Goal: Task Accomplishment & Management: Manage account settings

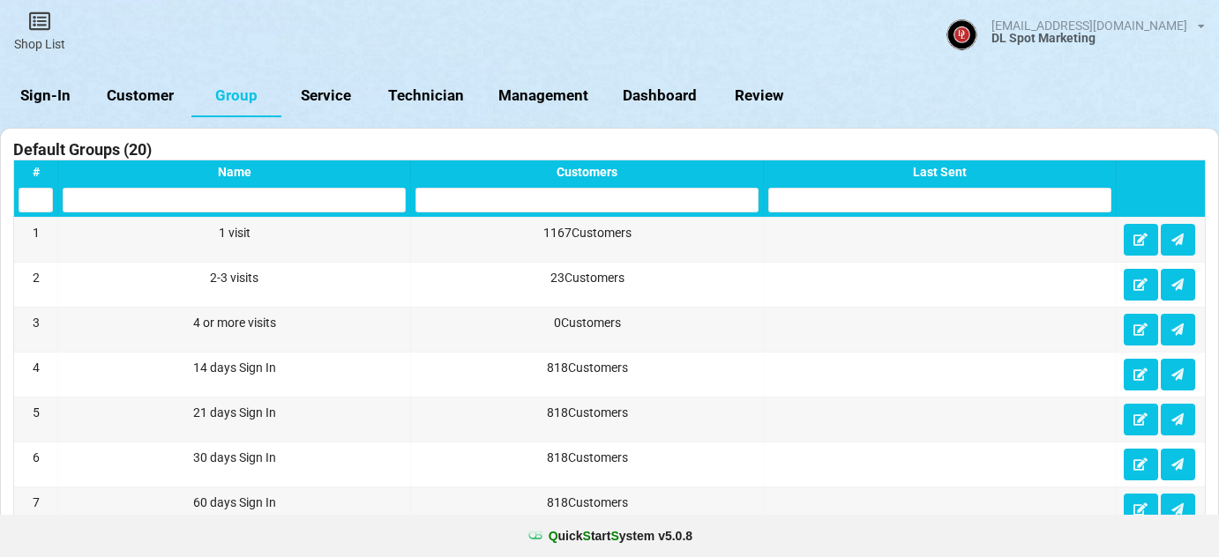
select select "25"
click at [51, 94] on link "Sign-In" at bounding box center [45, 96] width 90 height 42
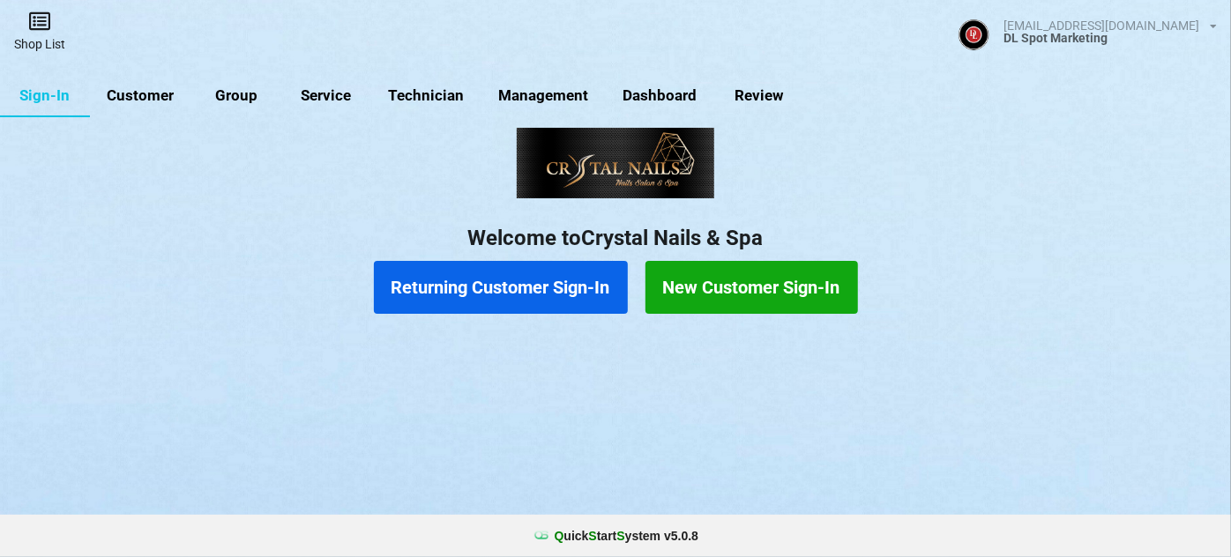
click at [41, 23] on icon at bounding box center [39, 21] width 25 height 21
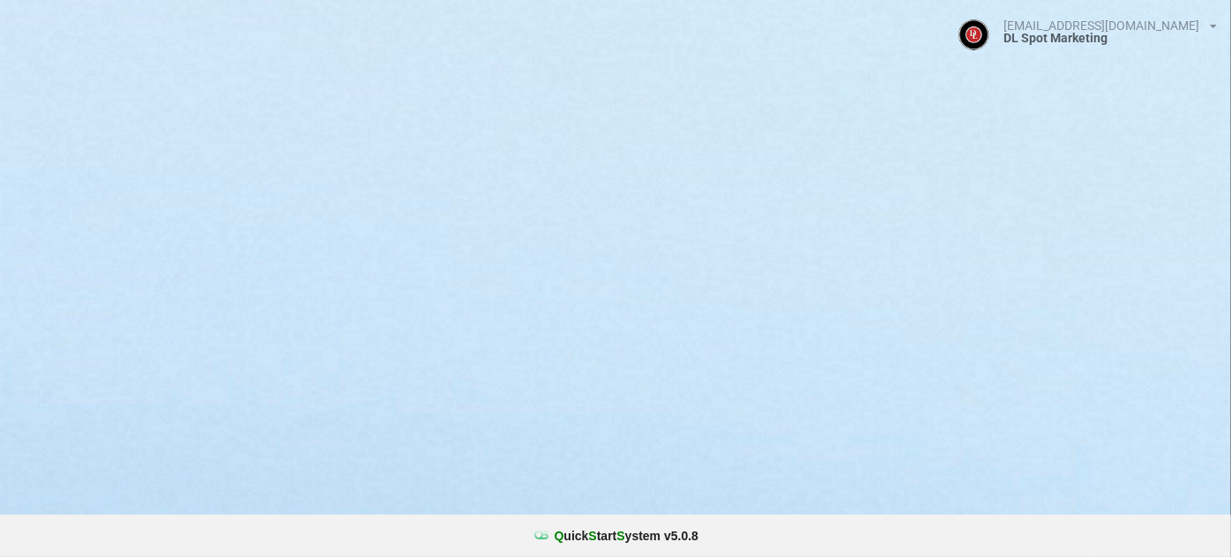
select select "25"
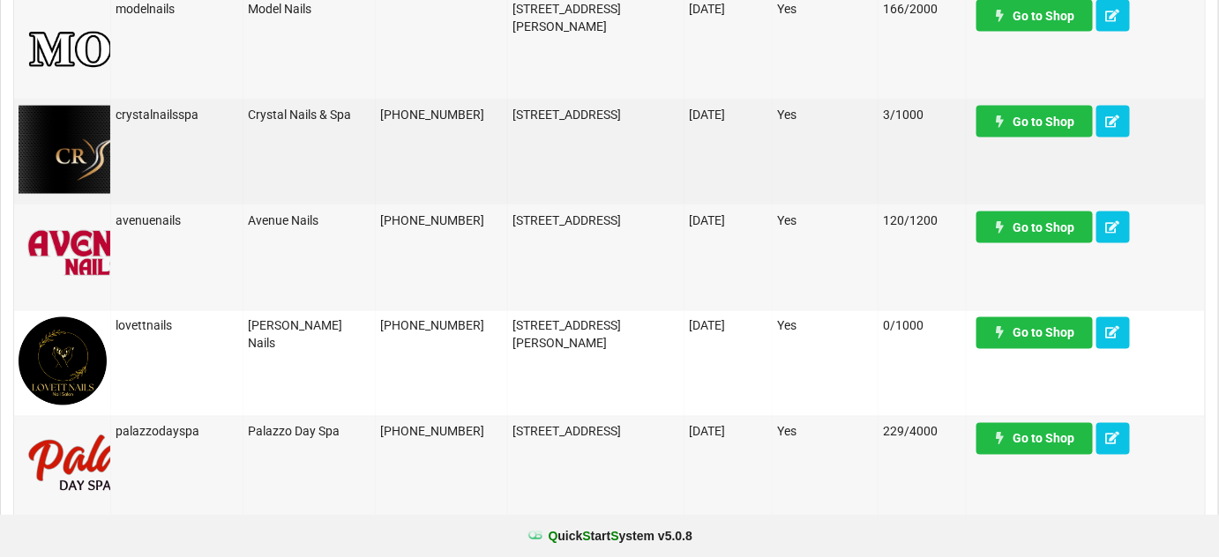
scroll to position [961, 0]
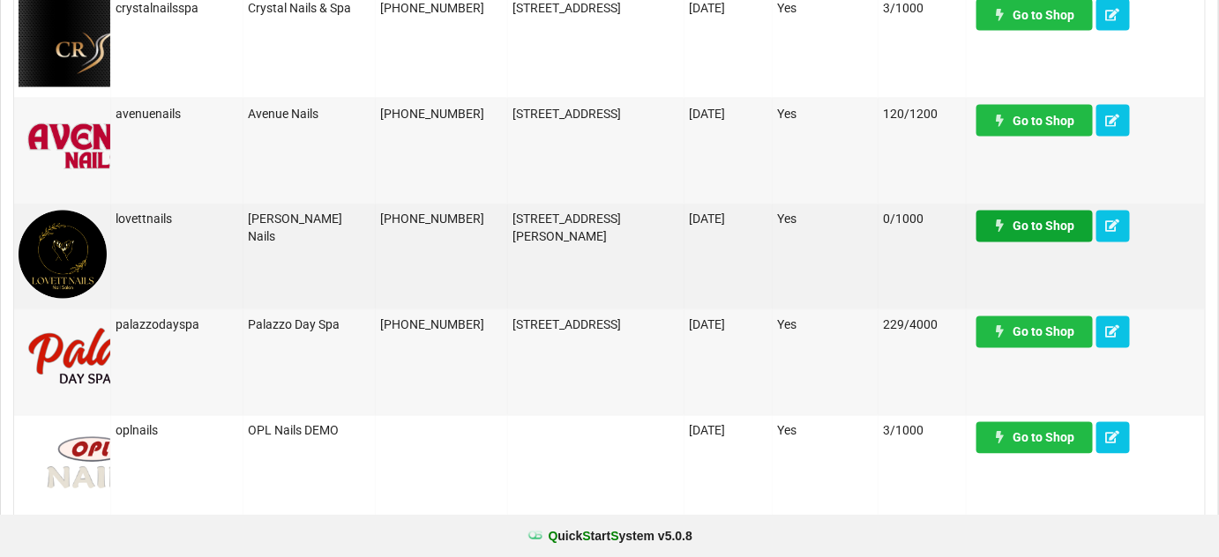
click at [1047, 229] on link "Go to Shop" at bounding box center [1034, 227] width 116 height 32
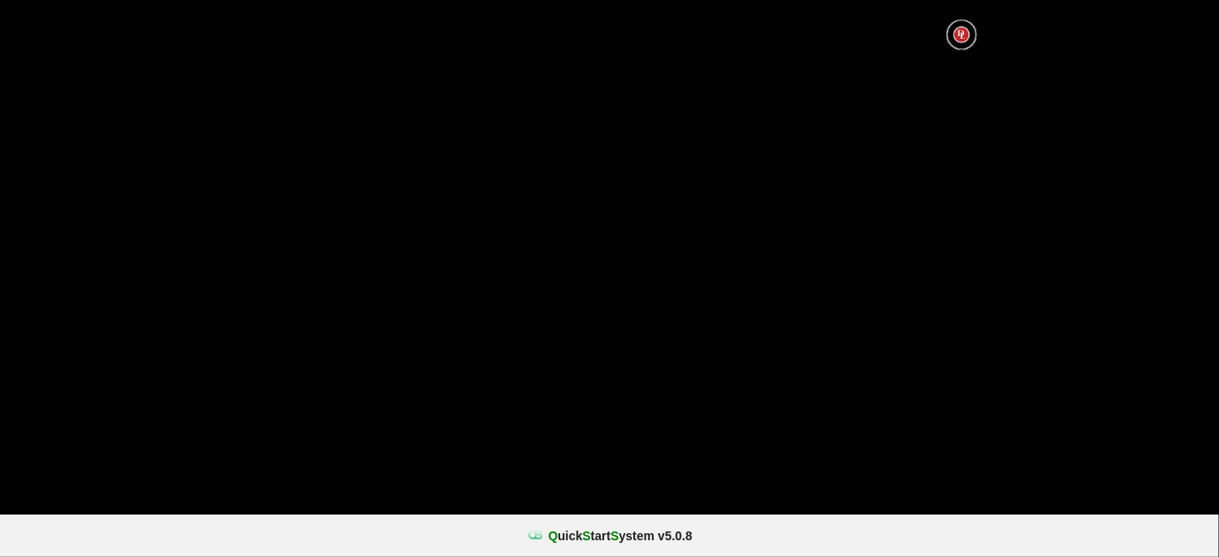
select select "25"
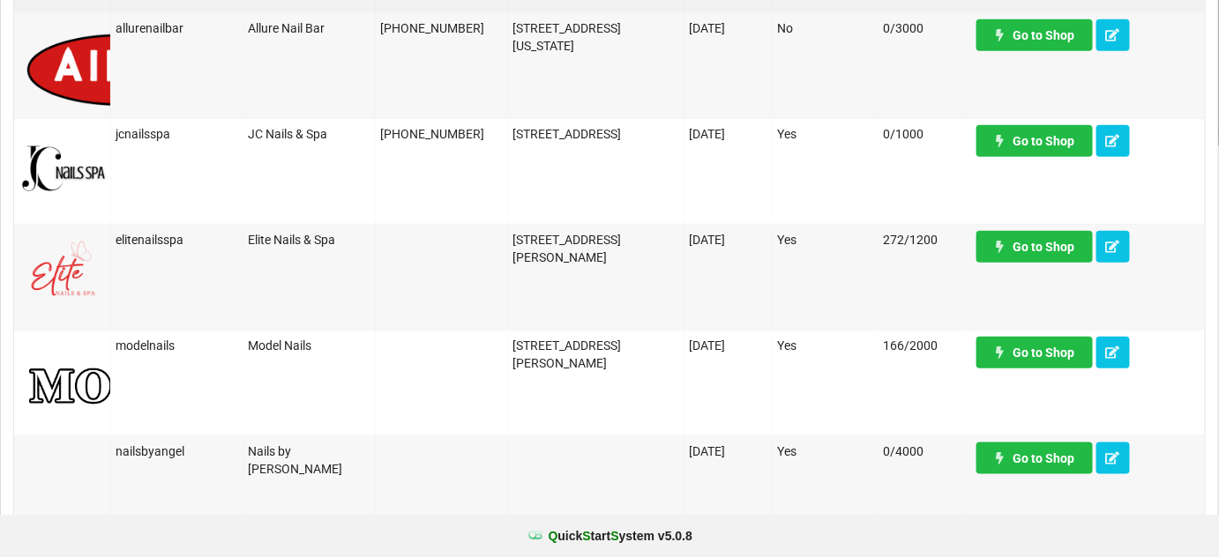
scroll to position [428, 0]
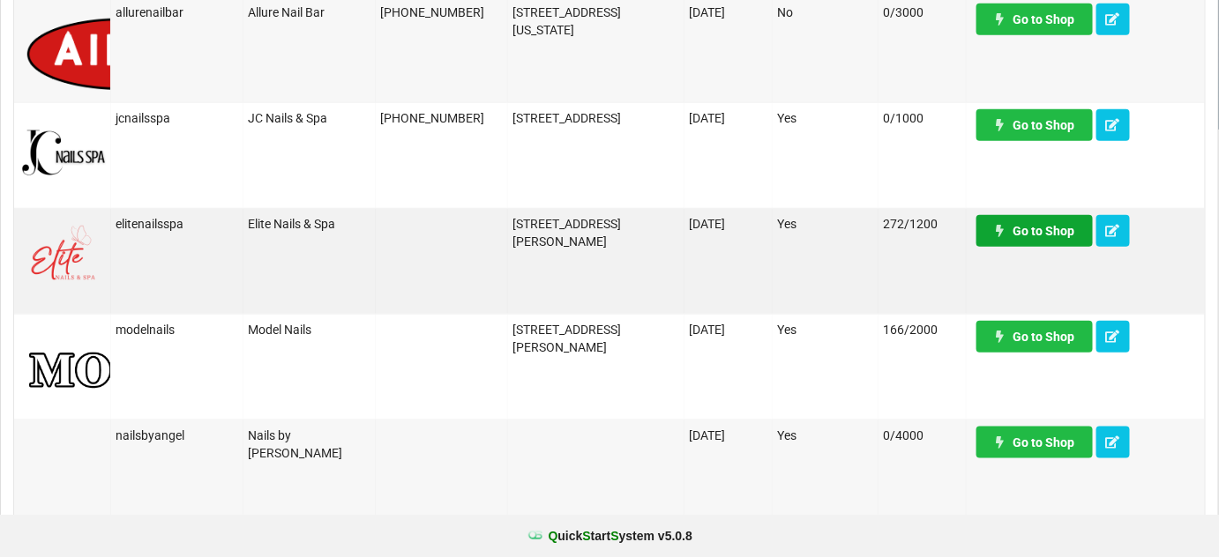
click at [1057, 229] on link "Go to Shop" at bounding box center [1034, 231] width 116 height 32
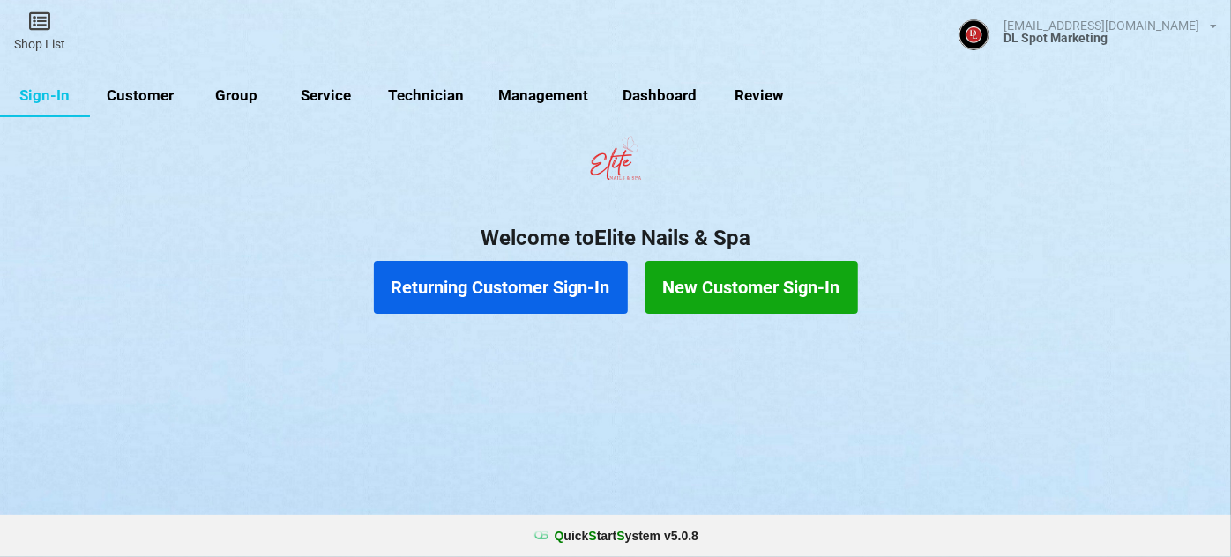
click at [123, 95] on link "Customer" at bounding box center [140, 96] width 101 height 42
select select "25"
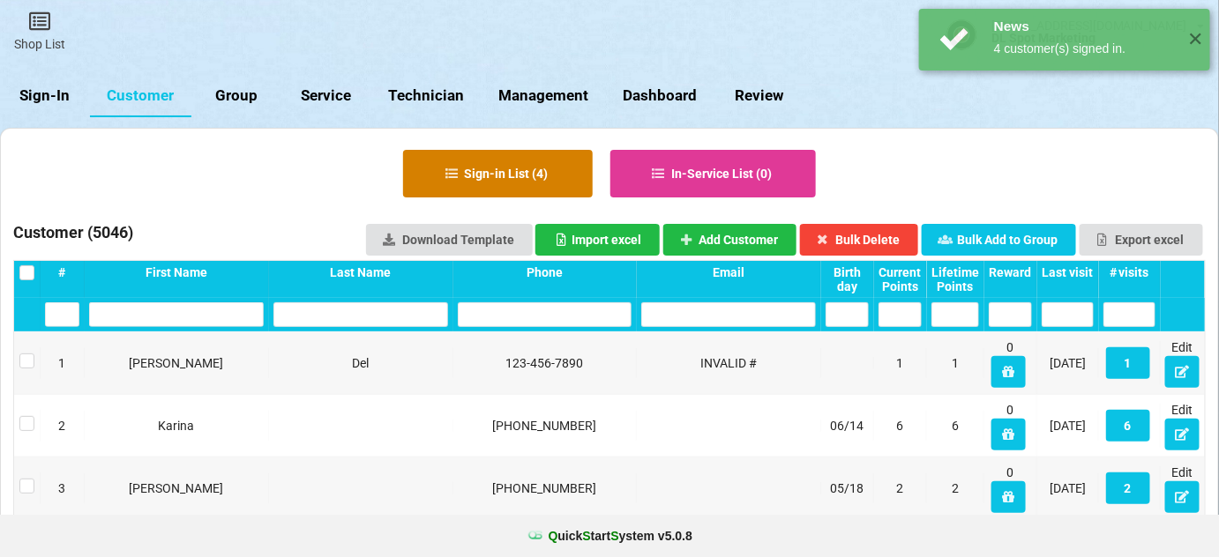
click at [470, 168] on button "Sign-in List ( 4 )" at bounding box center [498, 174] width 190 height 48
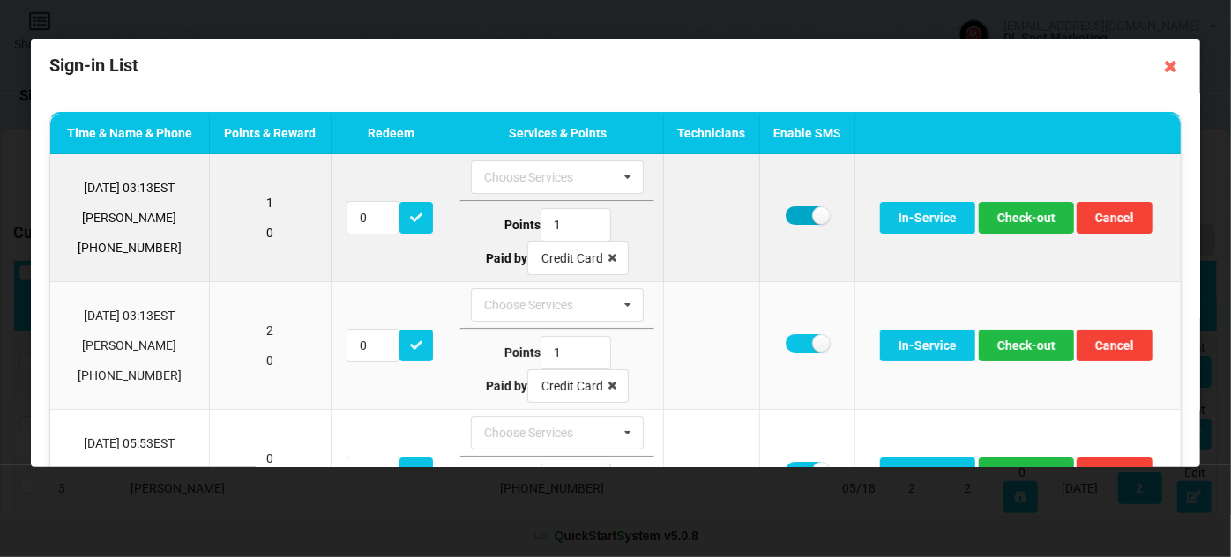
click at [791, 213] on label at bounding box center [807, 215] width 43 height 19
checkbox input "false"
click at [1008, 213] on button "Check-out" at bounding box center [1026, 218] width 95 height 32
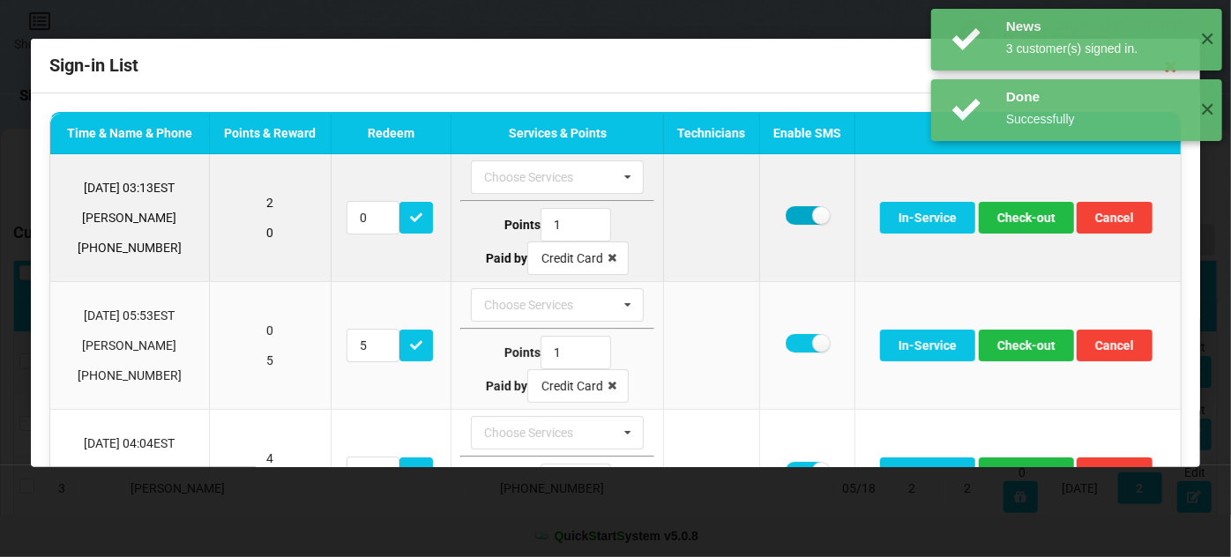
click at [796, 212] on label at bounding box center [807, 215] width 43 height 19
checkbox input "false"
click at [1029, 220] on button "Check-out" at bounding box center [1026, 218] width 95 height 32
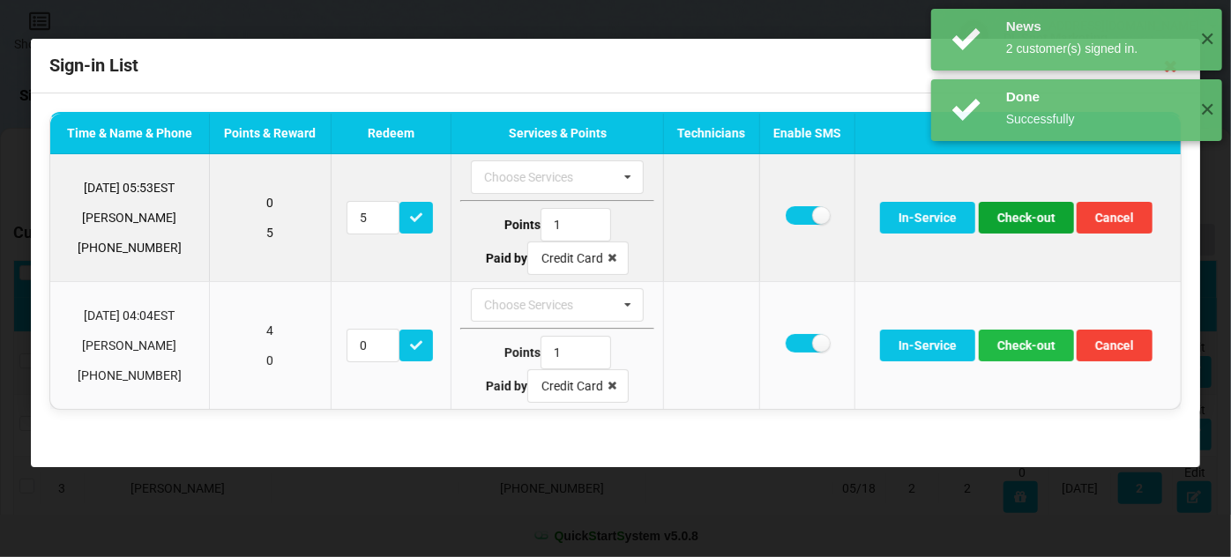
click at [1025, 220] on button "Check-out" at bounding box center [1026, 218] width 95 height 32
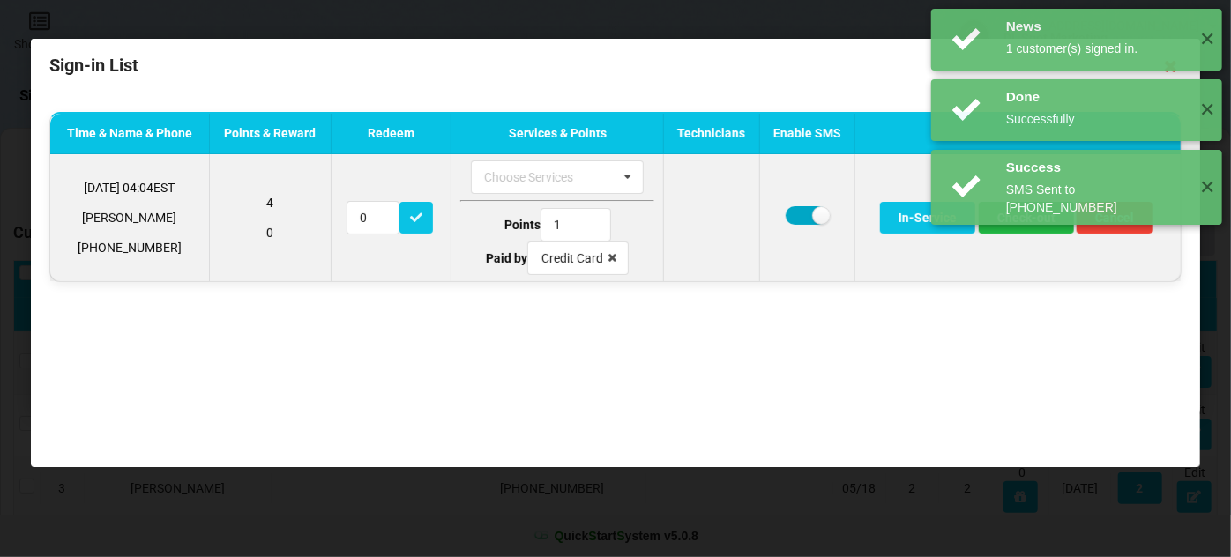
click at [801, 212] on label at bounding box center [807, 215] width 43 height 19
checkbox input "false"
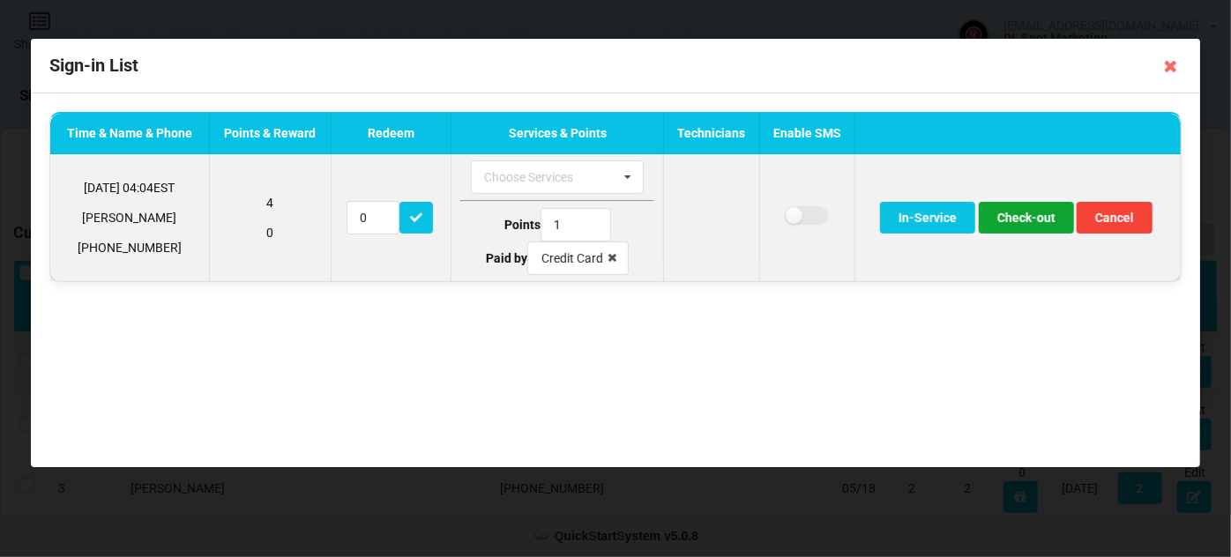
click at [1028, 219] on button "Check-out" at bounding box center [1026, 218] width 95 height 32
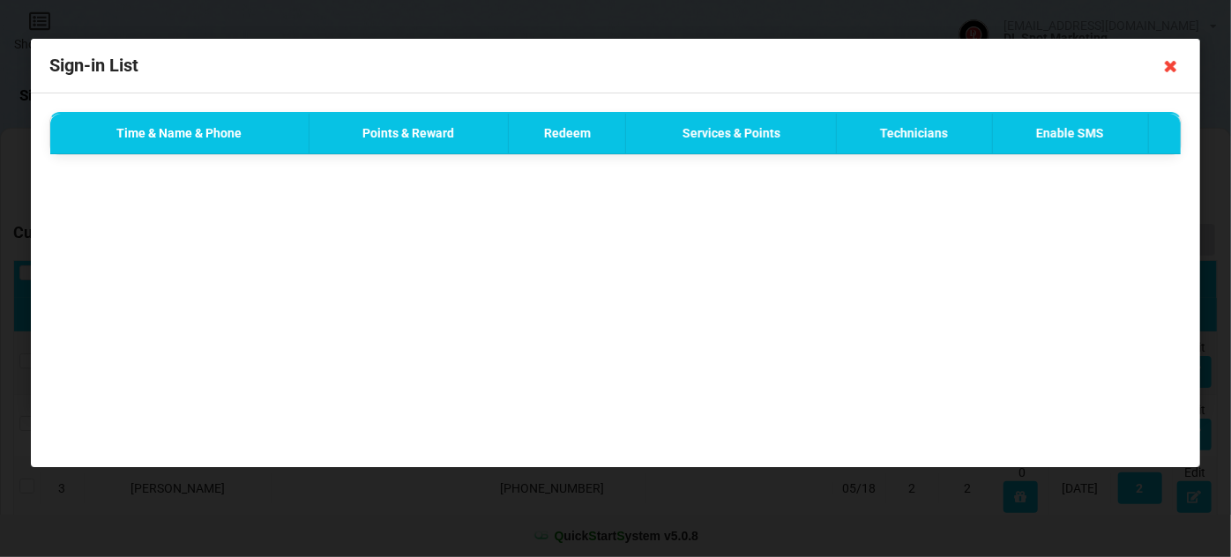
click at [1168, 67] on icon at bounding box center [1171, 66] width 28 height 28
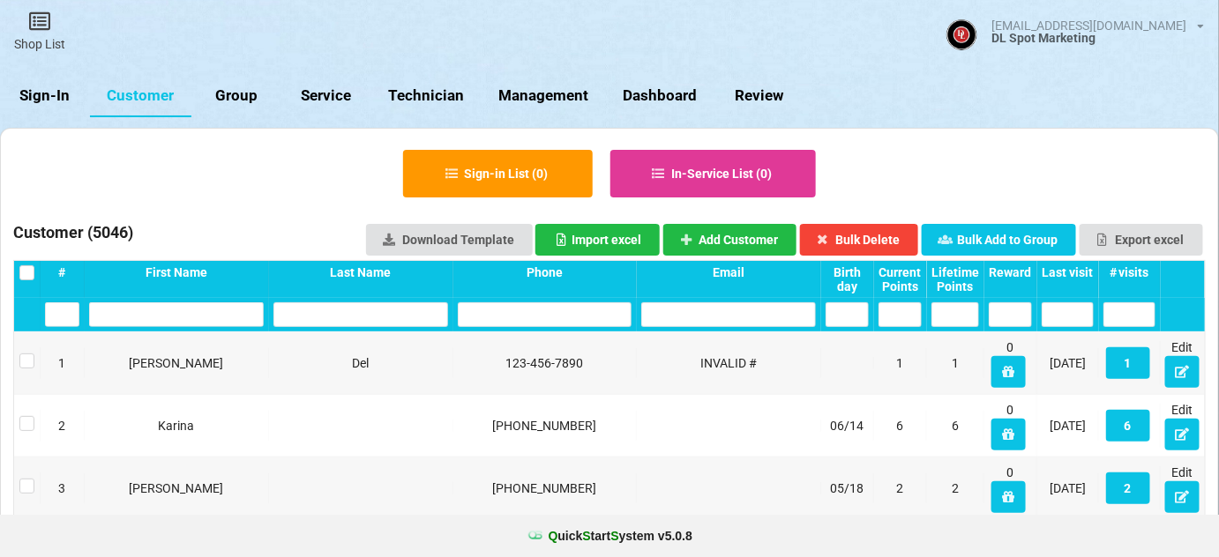
click at [47, 93] on link "Sign-In" at bounding box center [45, 96] width 90 height 42
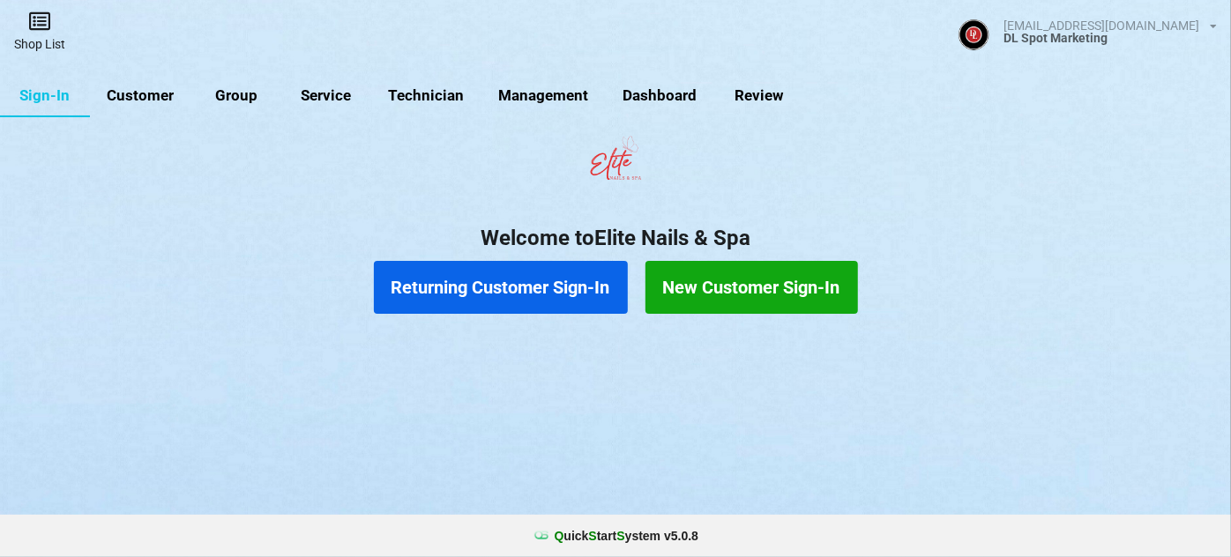
click at [568, 257] on link "Shop List" at bounding box center [571, 259] width 6 height 4
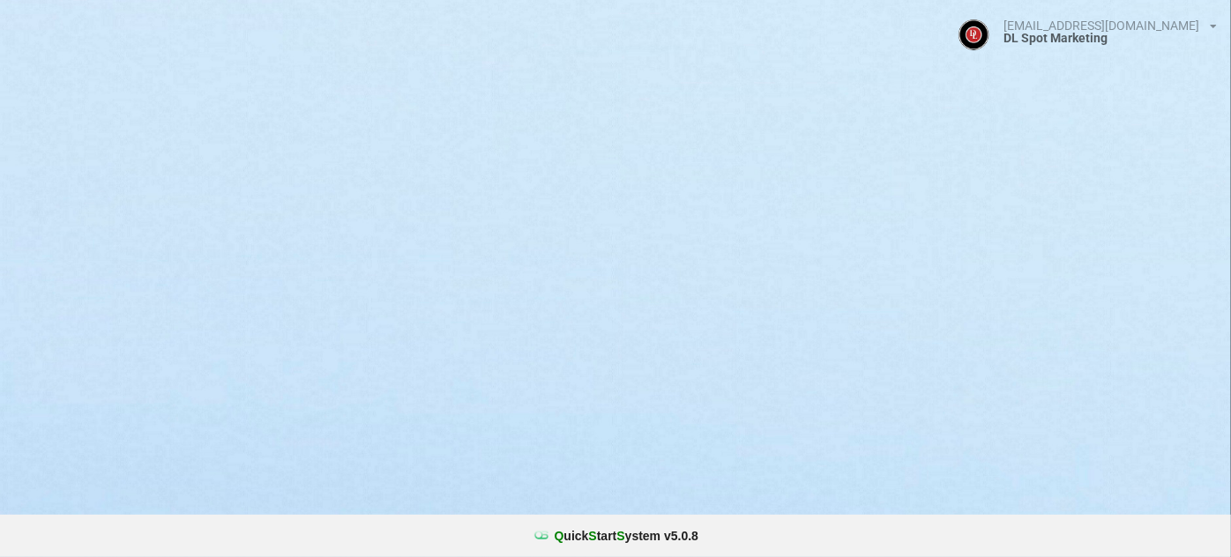
select select "25"
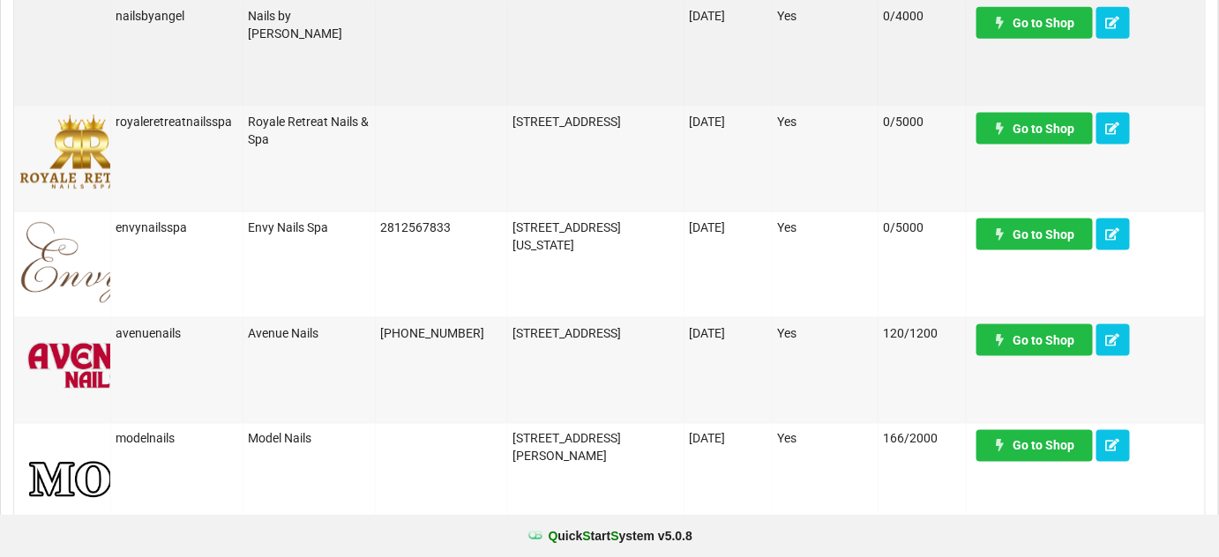
scroll to position [748, 0]
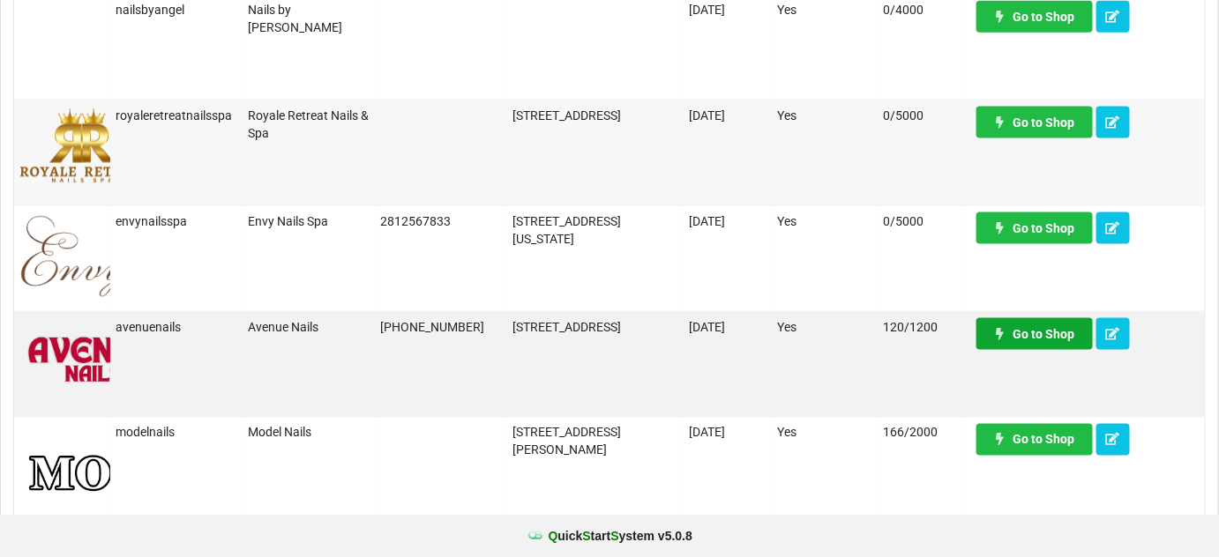
click at [1025, 330] on link "Go to Shop" at bounding box center [1034, 334] width 116 height 32
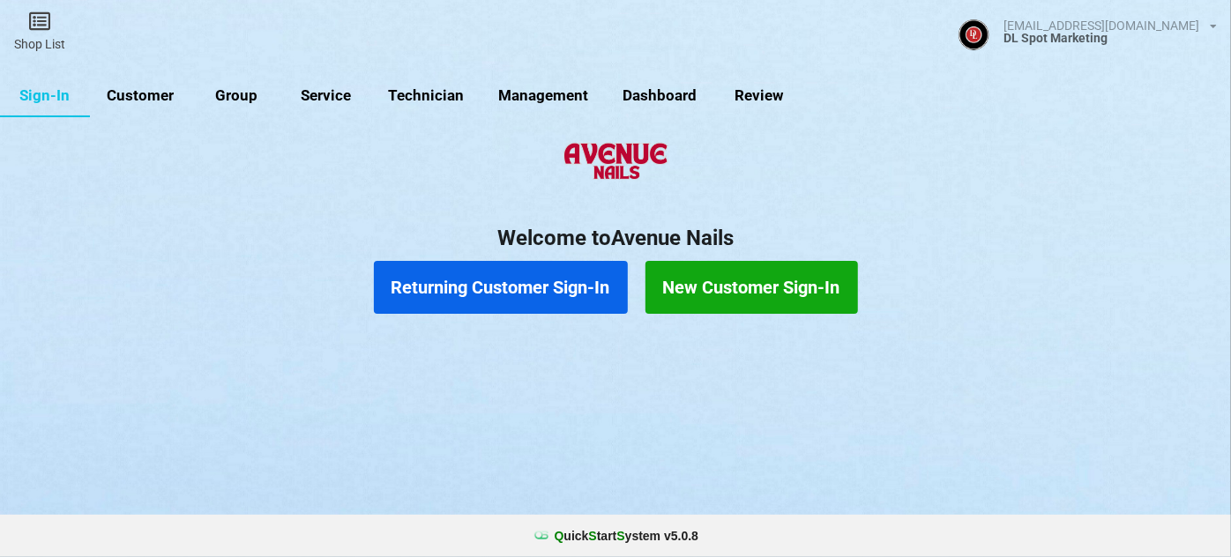
click at [134, 93] on link "Customer" at bounding box center [140, 96] width 101 height 42
select select "25"
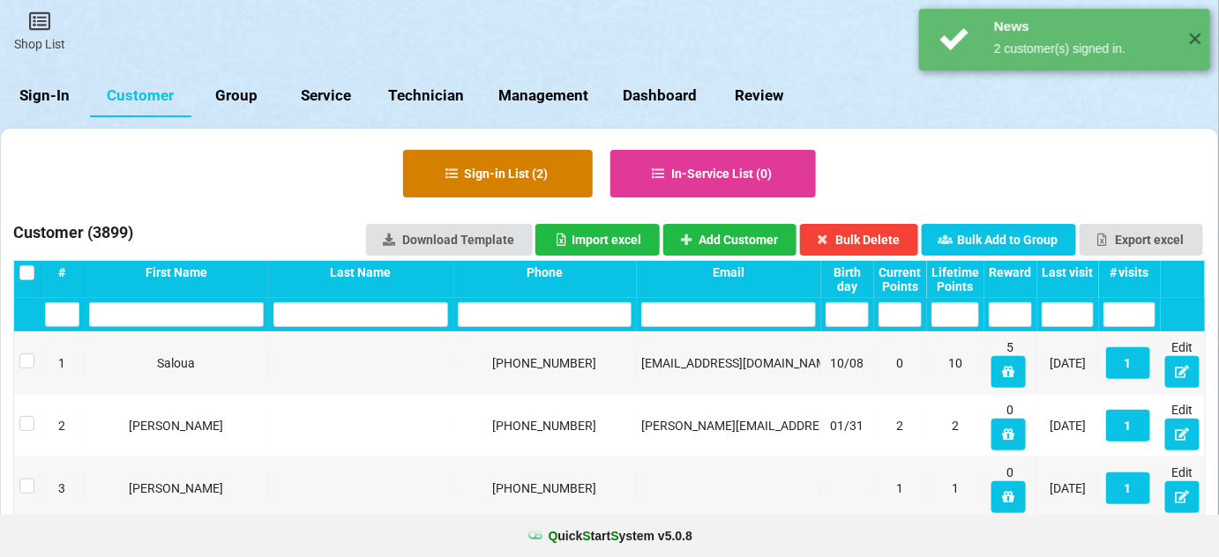
click at [536, 171] on button "Sign-in List ( 2 )" at bounding box center [498, 174] width 190 height 48
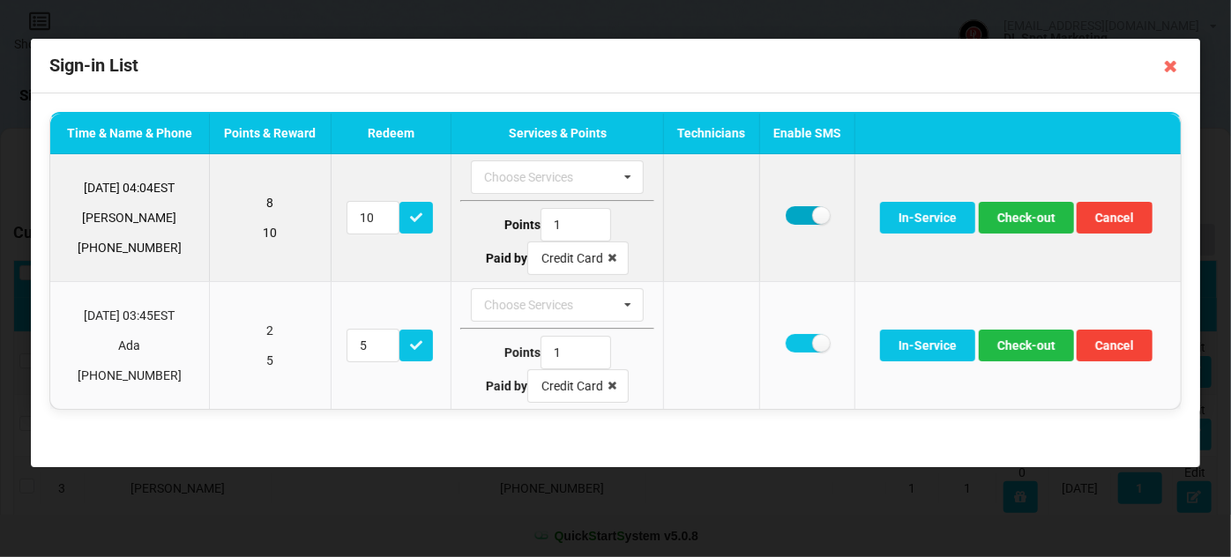
click at [797, 216] on label at bounding box center [807, 215] width 43 height 19
checkbox input "false"
click at [1035, 219] on button "Check-out" at bounding box center [1026, 218] width 95 height 32
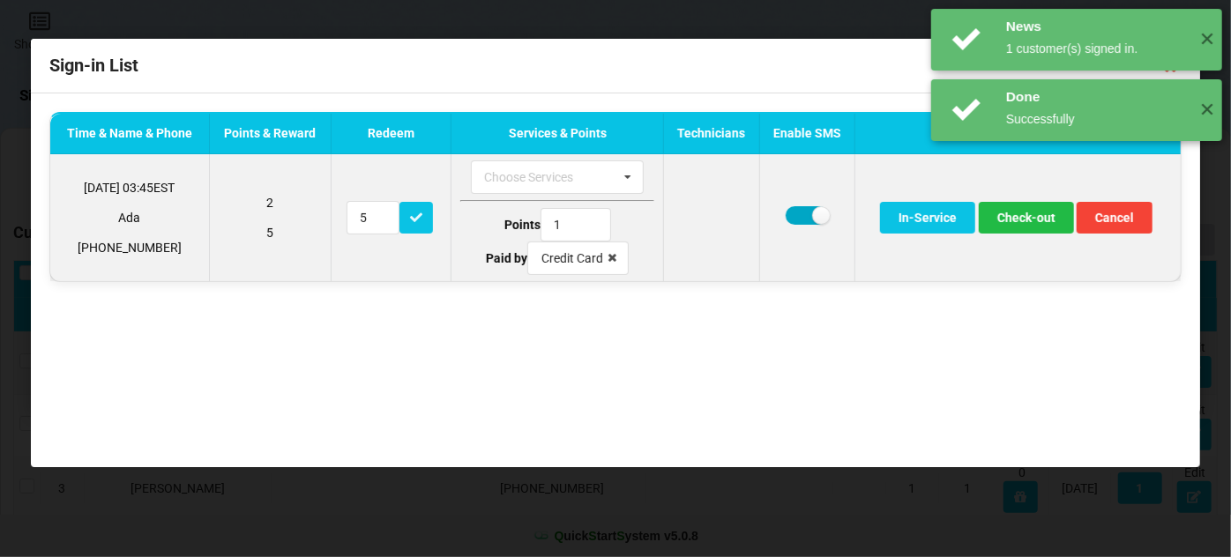
drag, startPoint x: 801, startPoint y: 217, endPoint x: 823, endPoint y: 221, distance: 21.6
click at [801, 216] on label at bounding box center [807, 215] width 43 height 19
checkbox input "false"
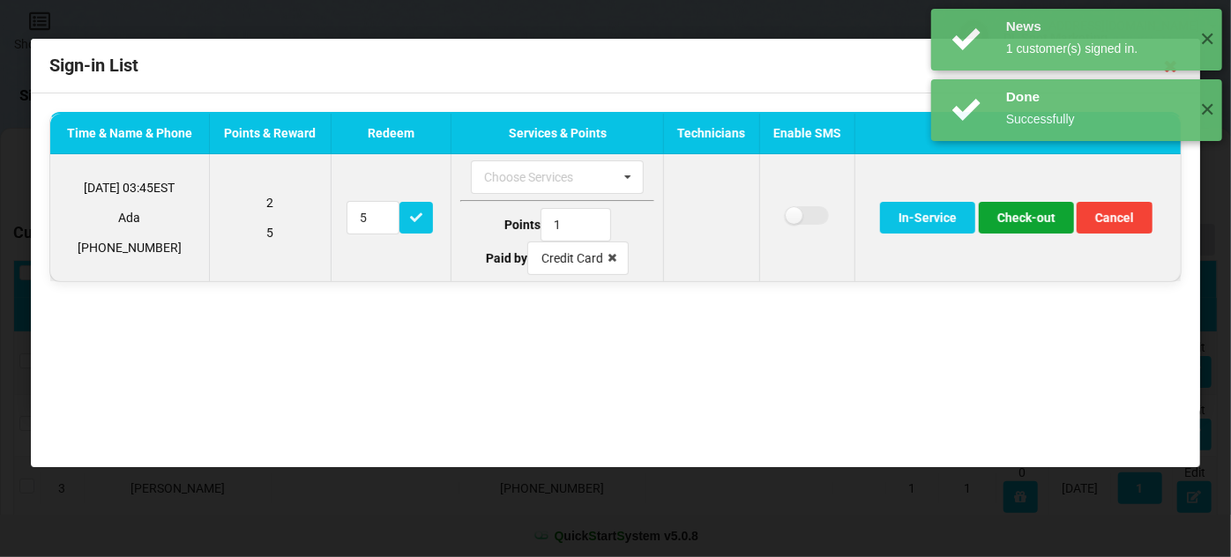
click at [1024, 218] on button "Check-out" at bounding box center [1026, 218] width 95 height 32
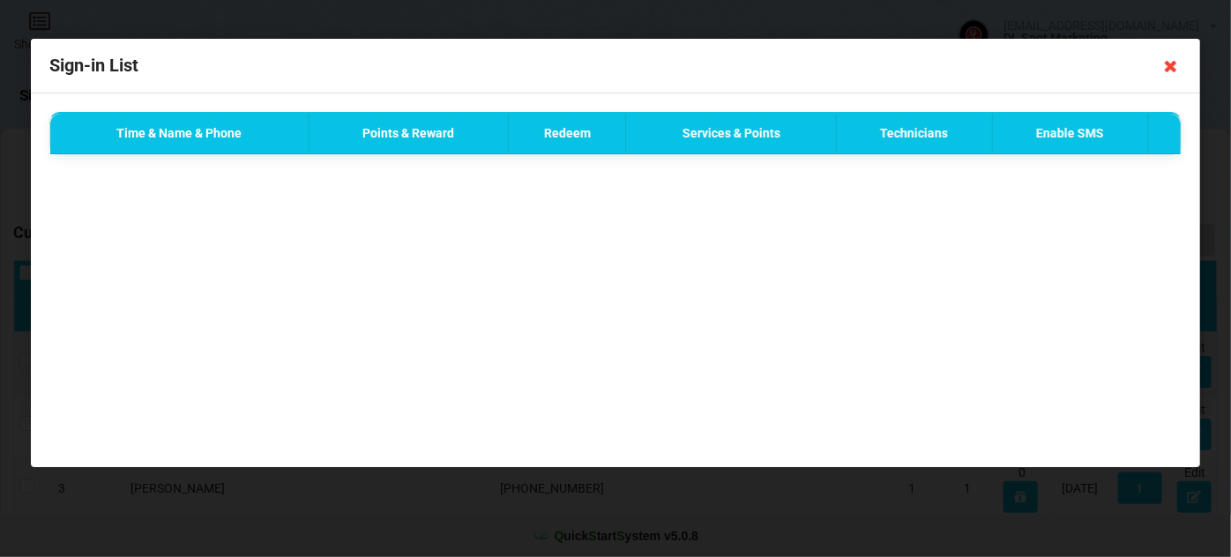
click at [1174, 65] on icon at bounding box center [1171, 66] width 28 height 28
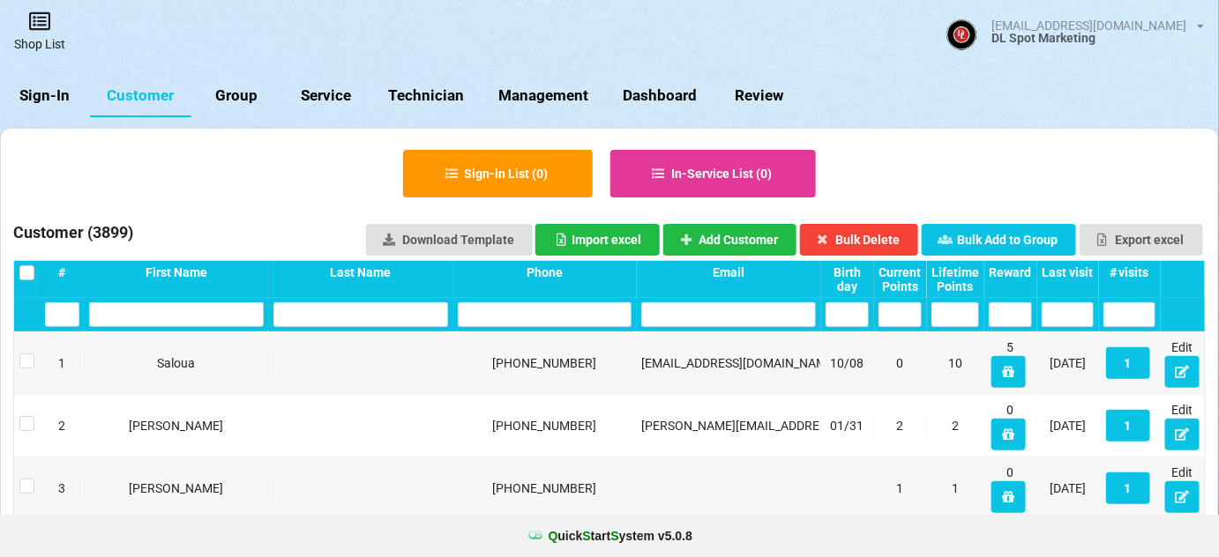
click at [63, 28] on link "Shop List" at bounding box center [39, 31] width 79 height 63
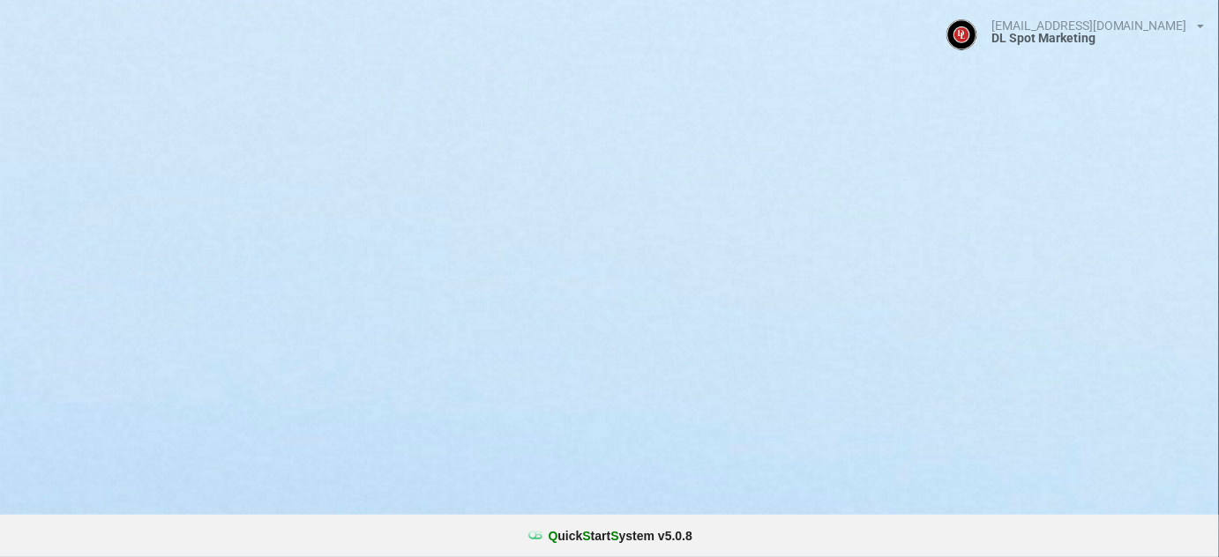
select select "25"
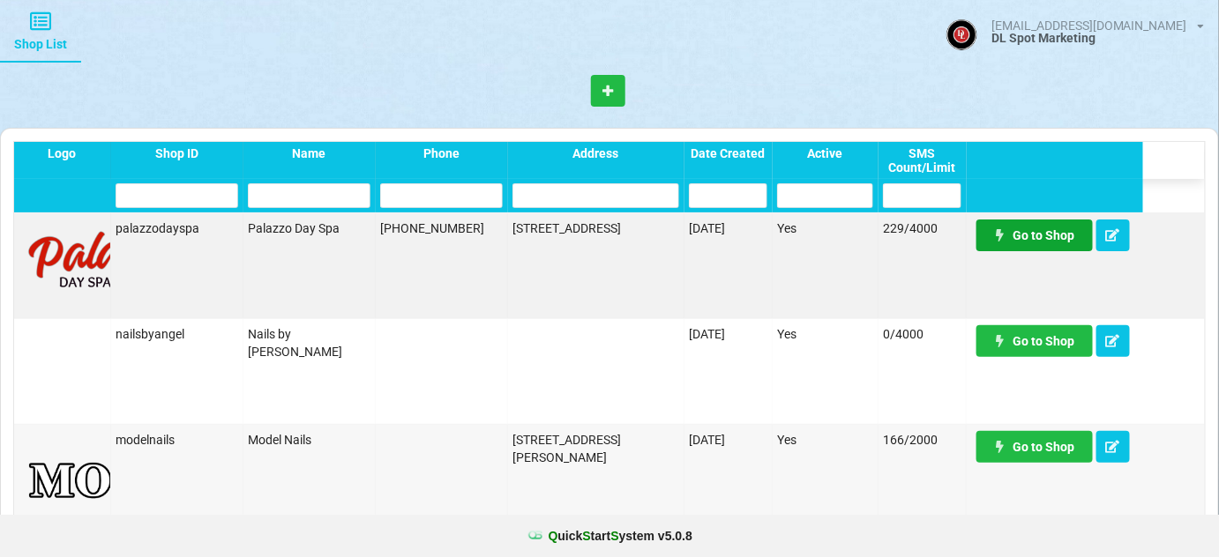
click at [1032, 234] on link "Go to Shop" at bounding box center [1034, 236] width 116 height 32
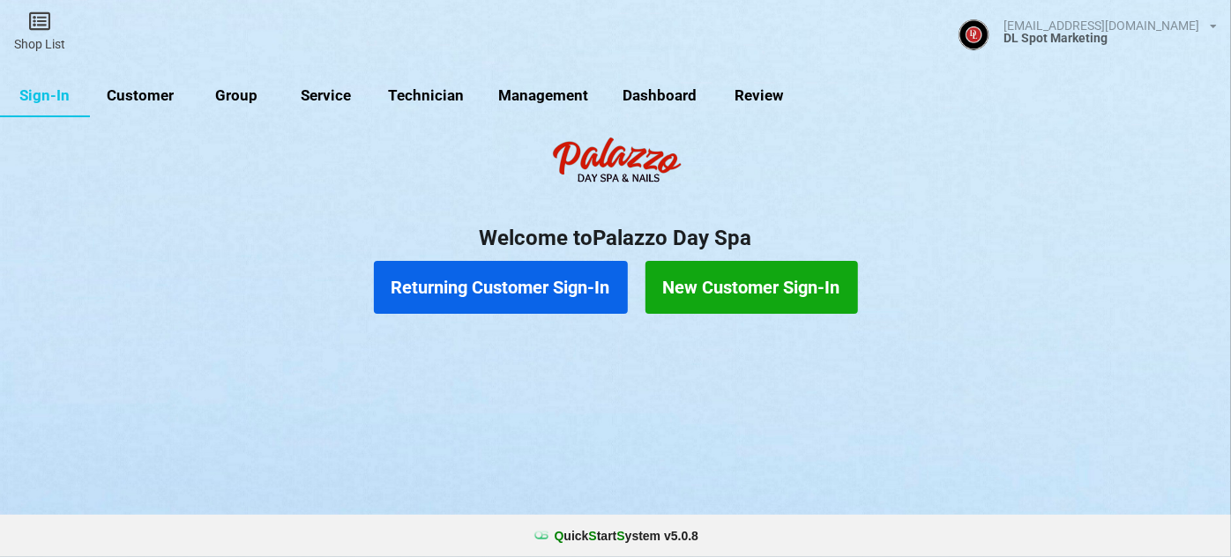
click at [157, 97] on link "Customer" at bounding box center [140, 96] width 101 height 42
select select "25"
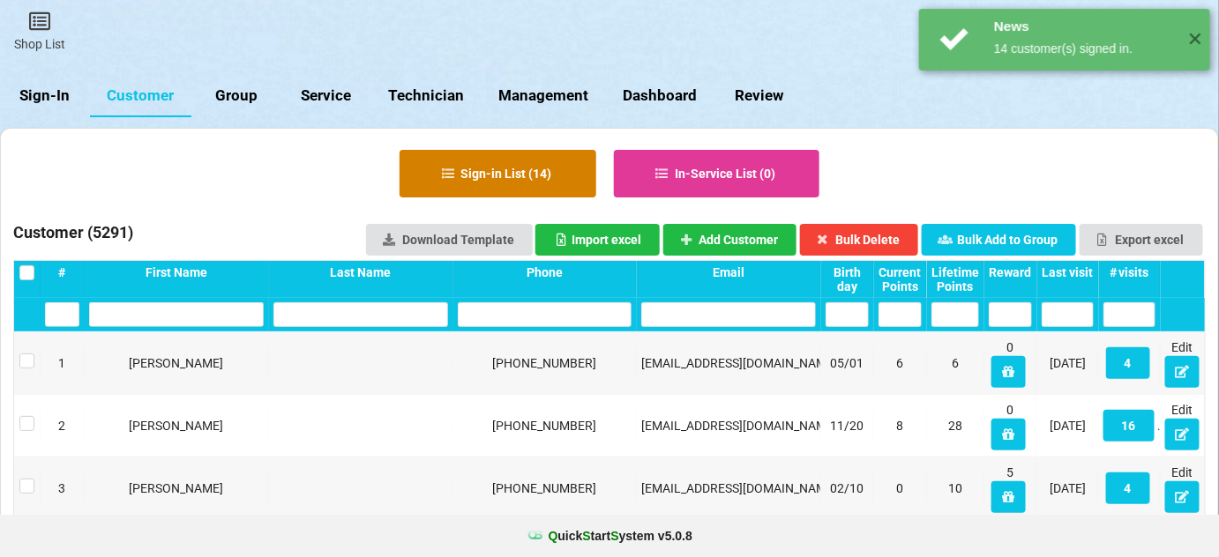
click at [486, 168] on button "Sign-in List ( 14 )" at bounding box center [497, 174] width 197 height 48
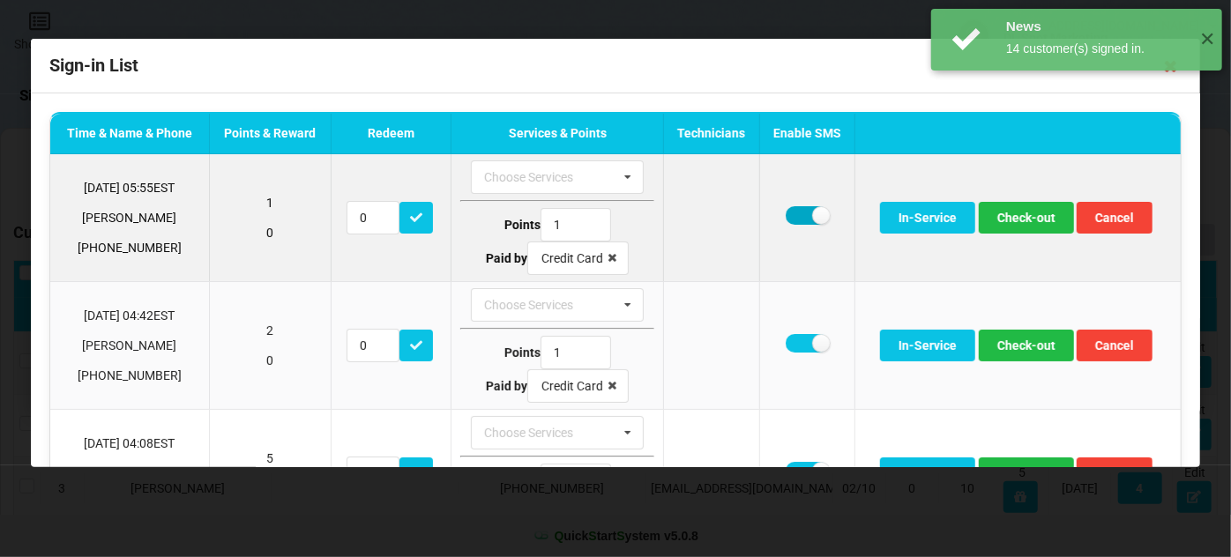
click at [797, 212] on label at bounding box center [807, 215] width 43 height 19
checkbox input "false"
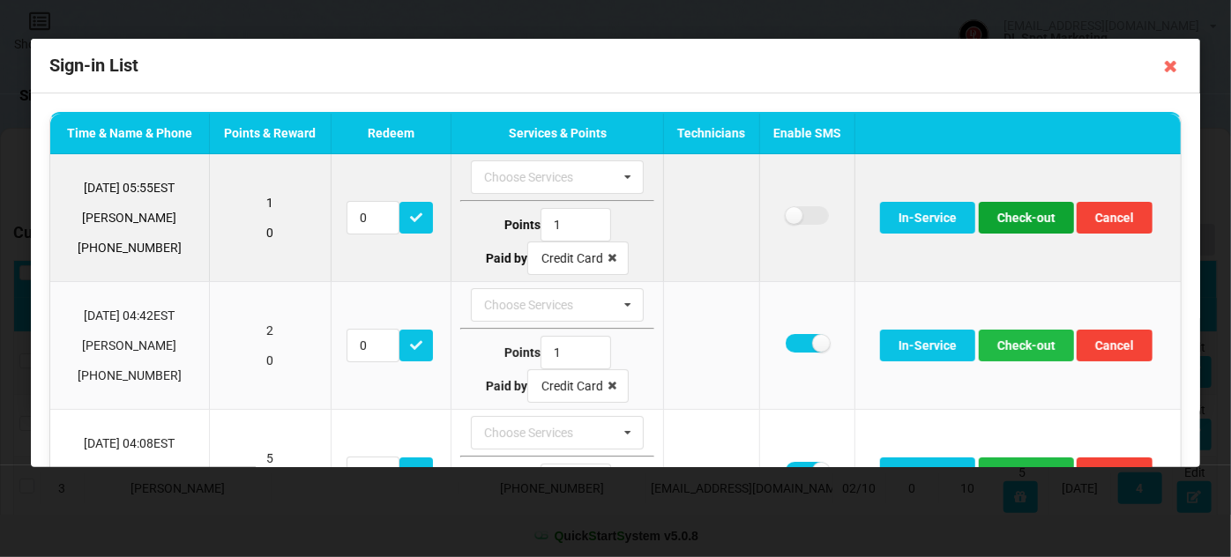
click at [1027, 211] on button "Check-out" at bounding box center [1026, 218] width 95 height 32
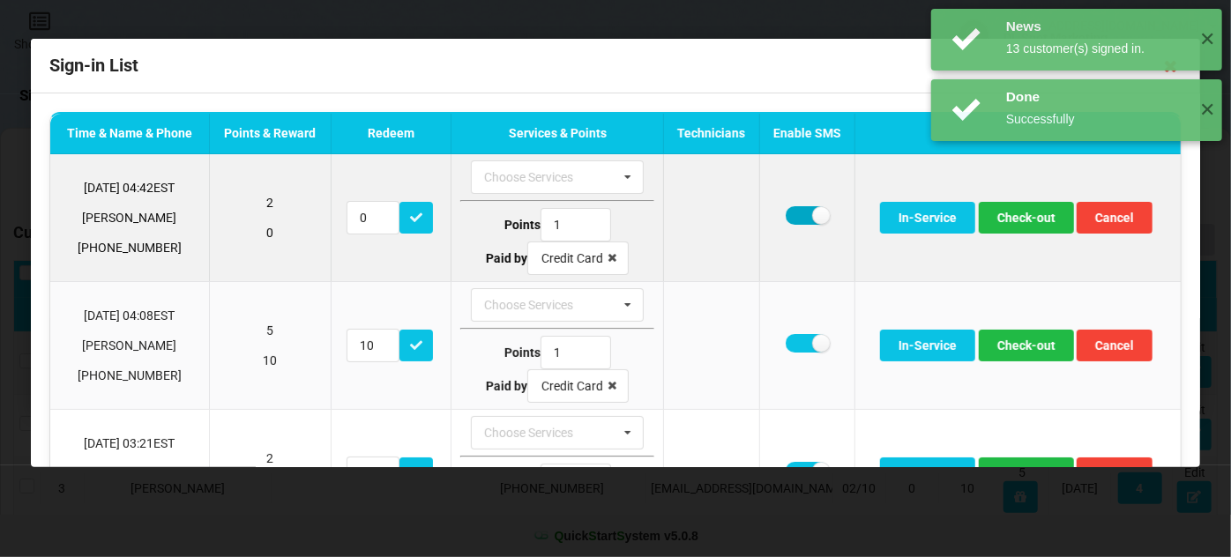
click at [792, 214] on label at bounding box center [807, 215] width 43 height 19
checkbox input "false"
click at [1017, 220] on button "Check-out" at bounding box center [1026, 218] width 95 height 32
click at [794, 209] on label at bounding box center [807, 215] width 43 height 19
checkbox input "false"
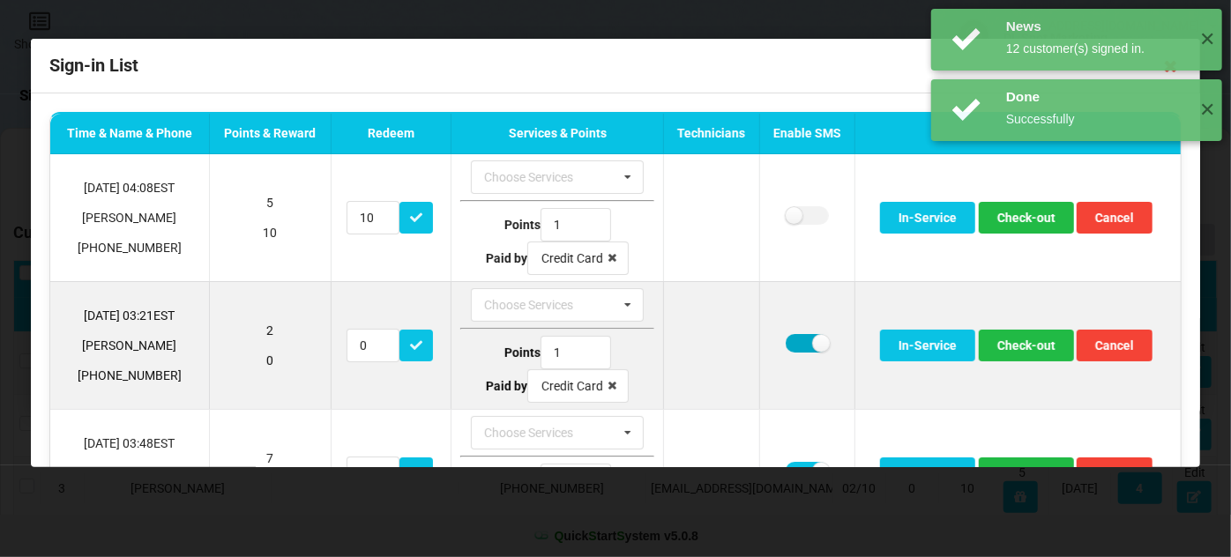
click at [794, 340] on label at bounding box center [807, 343] width 43 height 19
checkbox input "false"
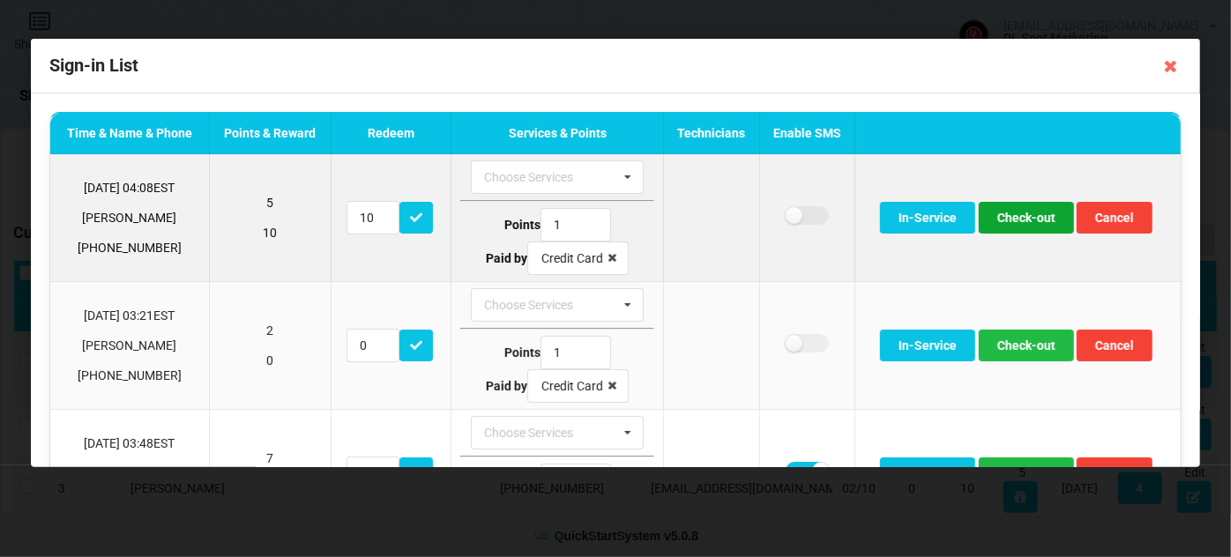
click at [1010, 223] on button "Check-out" at bounding box center [1026, 218] width 95 height 32
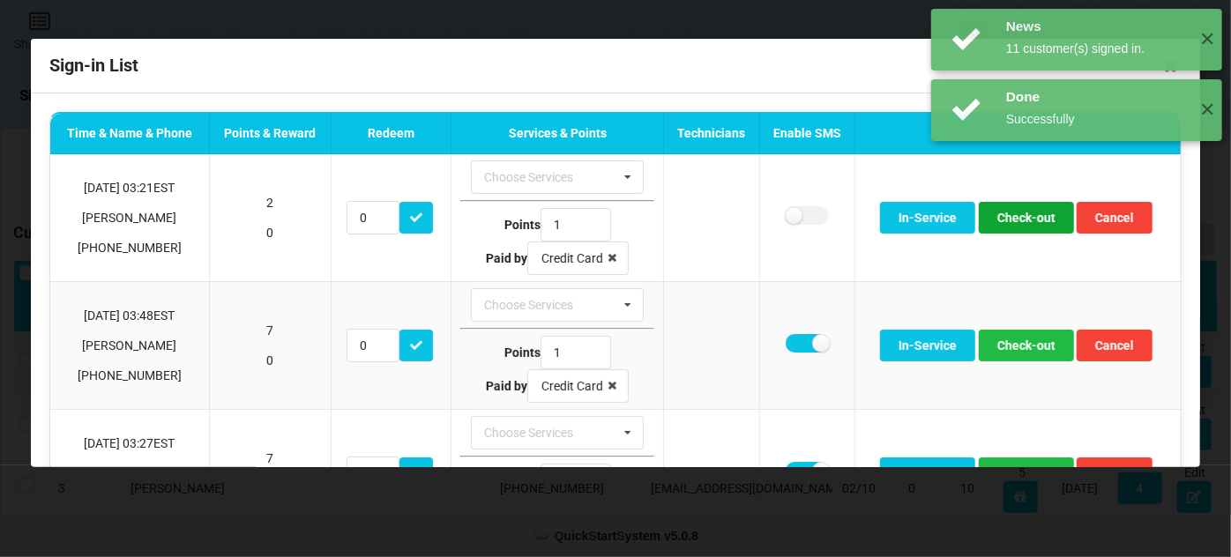
click at [1010, 223] on button "Check-out" at bounding box center [1026, 218] width 95 height 32
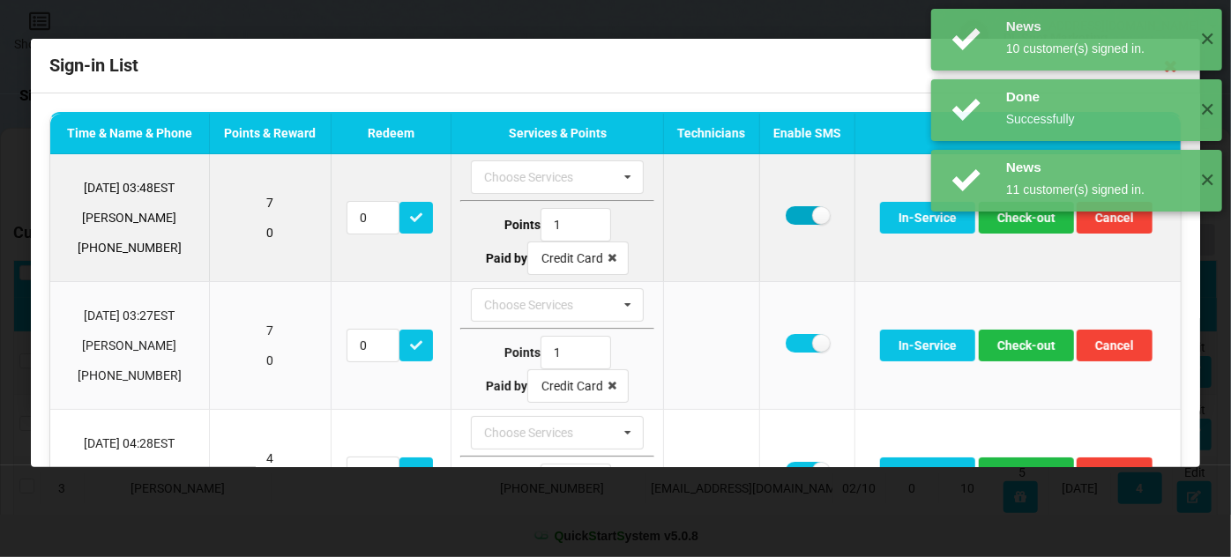
click at [799, 215] on label at bounding box center [807, 215] width 43 height 19
checkbox input "false"
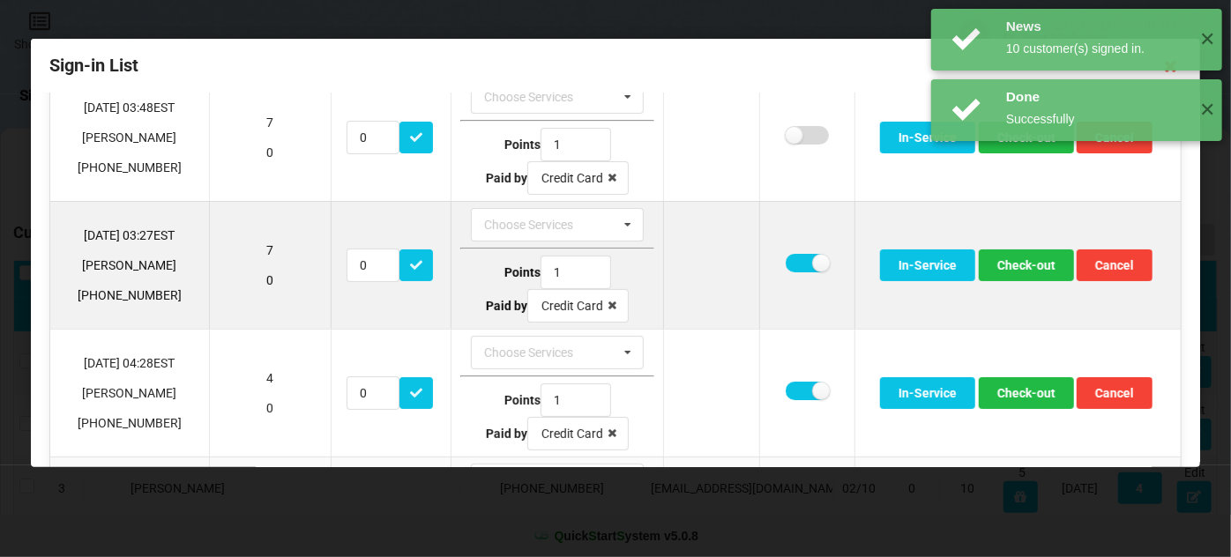
scroll to position [107, 0]
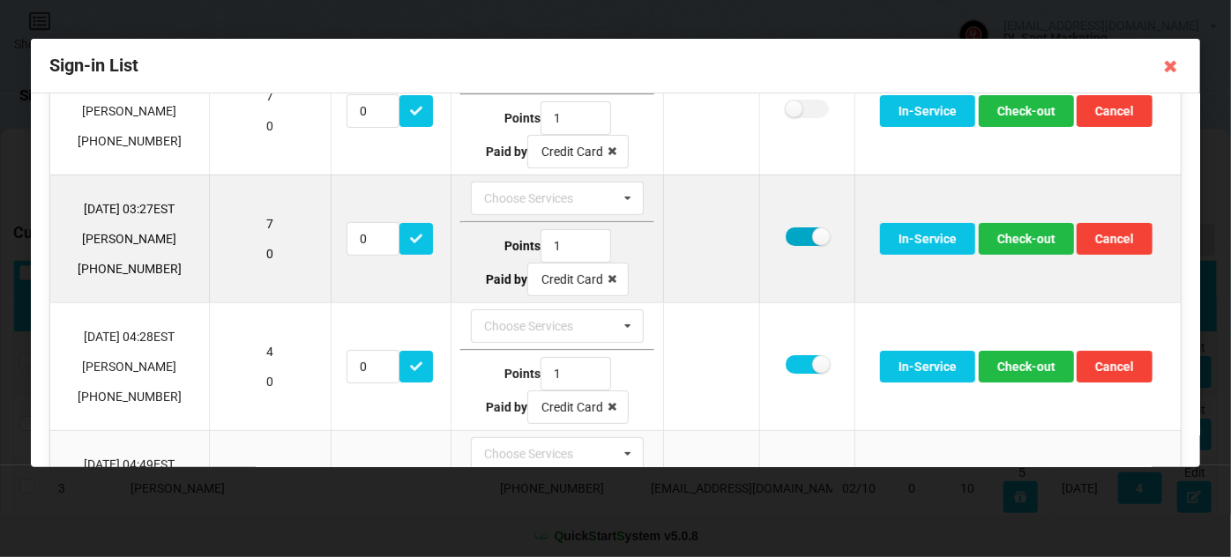
drag, startPoint x: 790, startPoint y: 228, endPoint x: 790, endPoint y: 270, distance: 41.4
click at [790, 229] on label at bounding box center [807, 236] width 43 height 19
checkbox input "false"
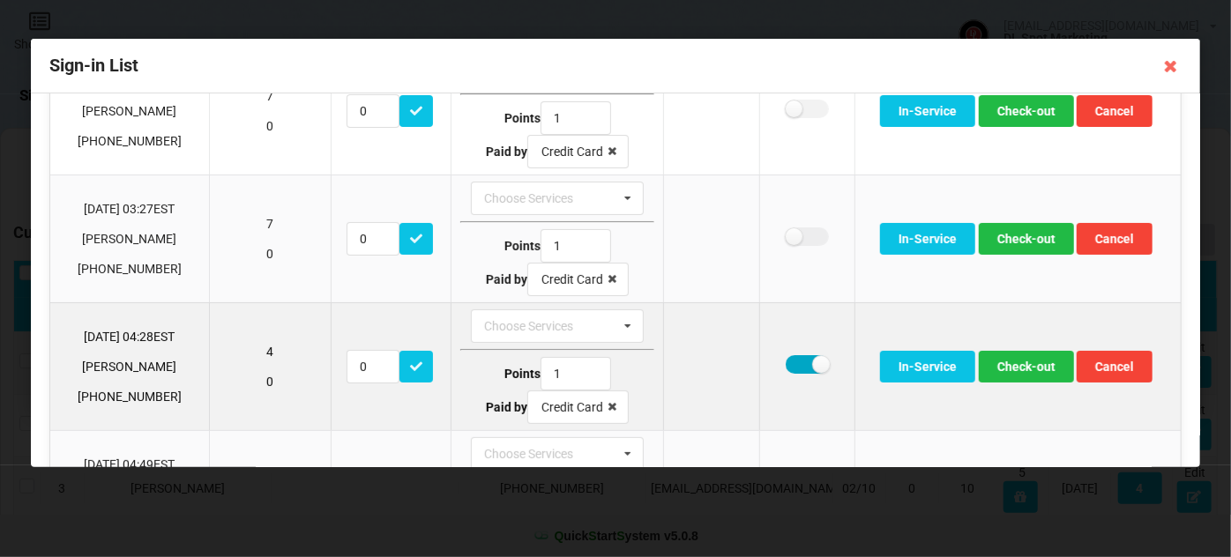
drag, startPoint x: 792, startPoint y: 363, endPoint x: 798, endPoint y: 356, distance: 9.4
click at [792, 362] on label at bounding box center [807, 364] width 43 height 19
checkbox input "false"
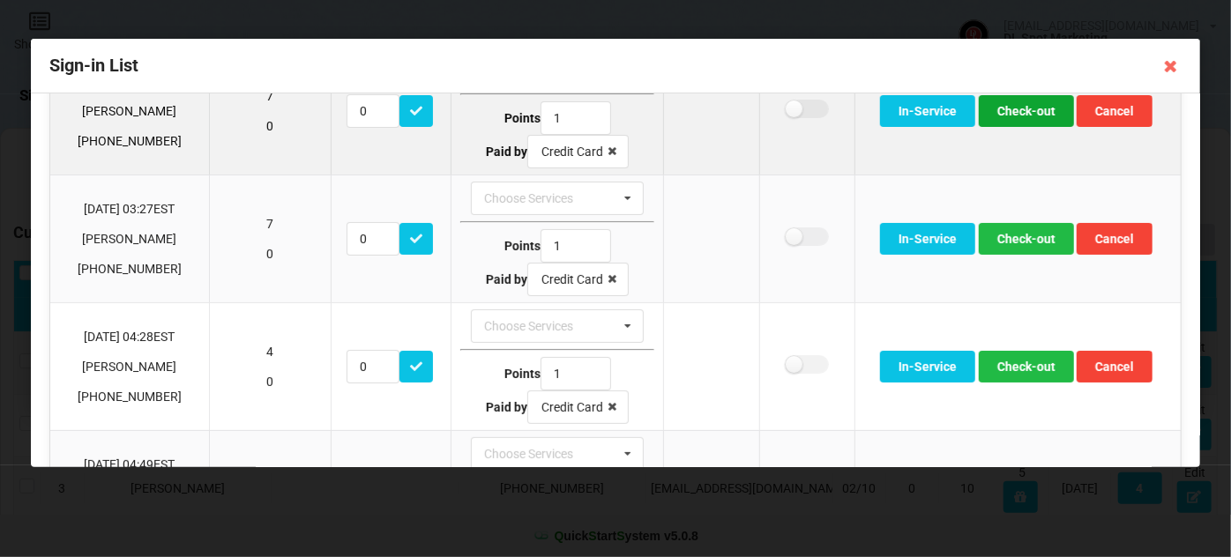
click at [1012, 100] on button "Check-out" at bounding box center [1026, 111] width 95 height 32
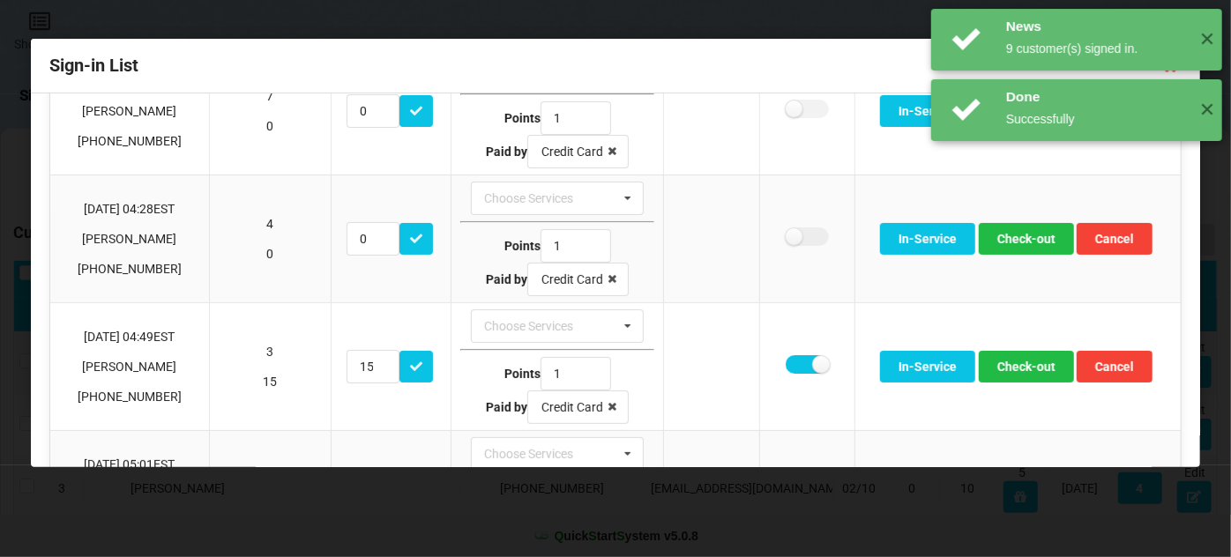
scroll to position [0, 0]
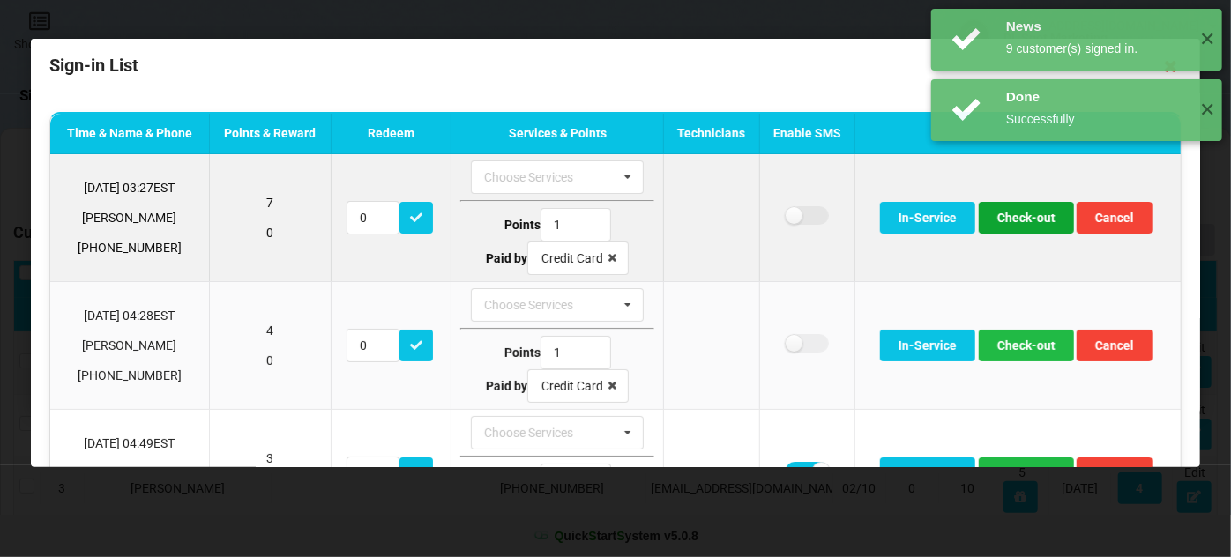
click at [1010, 225] on button "Check-out" at bounding box center [1026, 218] width 95 height 32
click at [1018, 222] on button "Check-out" at bounding box center [1026, 218] width 95 height 32
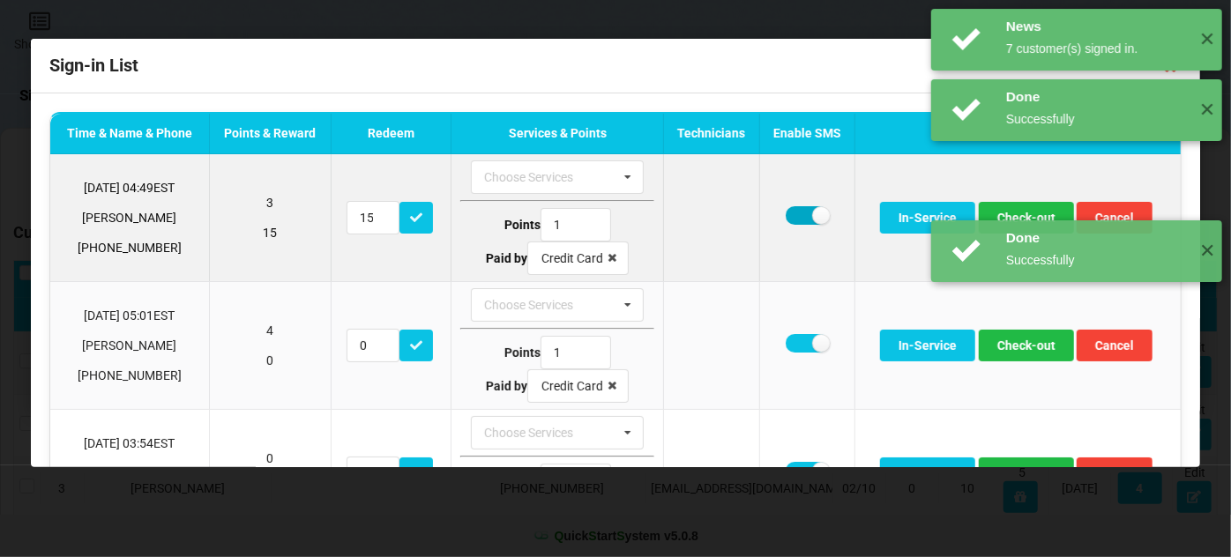
click at [790, 220] on label at bounding box center [807, 215] width 43 height 19
checkbox input "false"
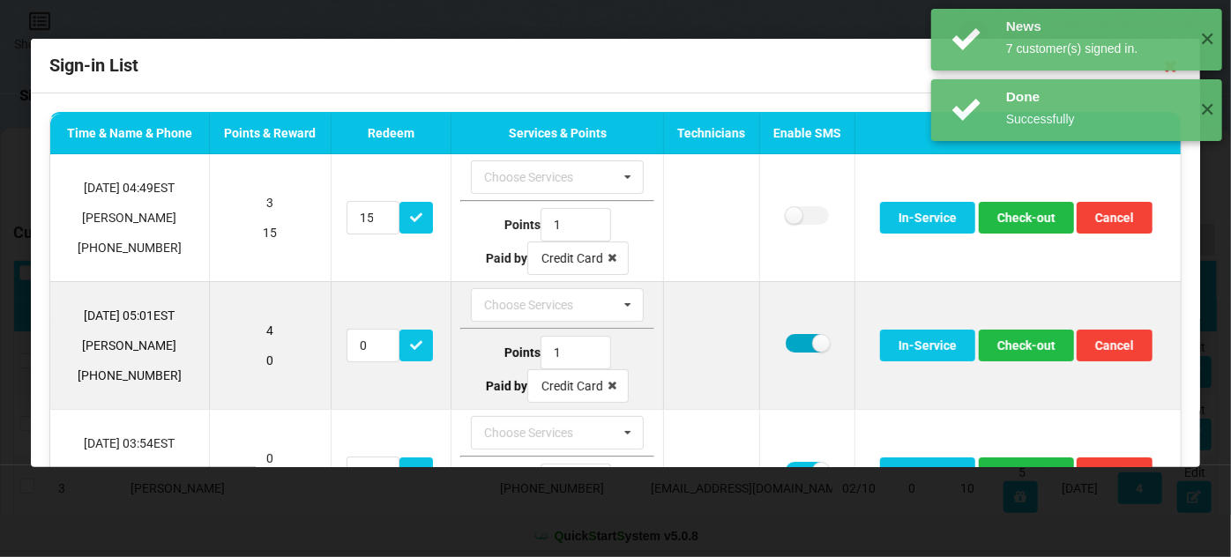
click at [793, 334] on label at bounding box center [807, 343] width 43 height 19
checkbox input "false"
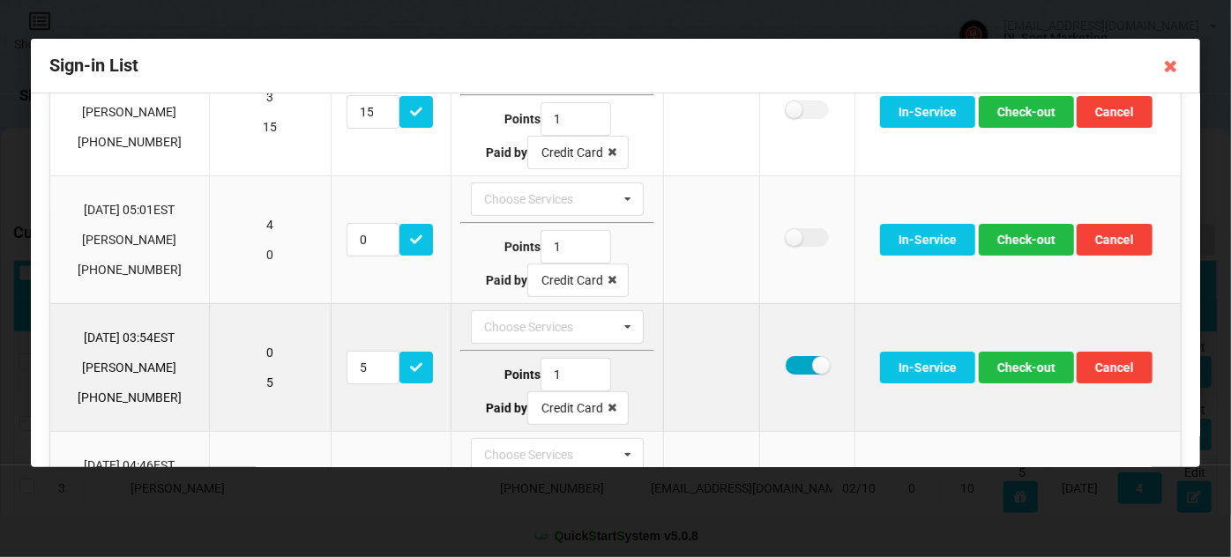
click at [793, 364] on label at bounding box center [807, 365] width 43 height 19
checkbox input "false"
click at [1006, 355] on button "Check-out" at bounding box center [1026, 368] width 95 height 32
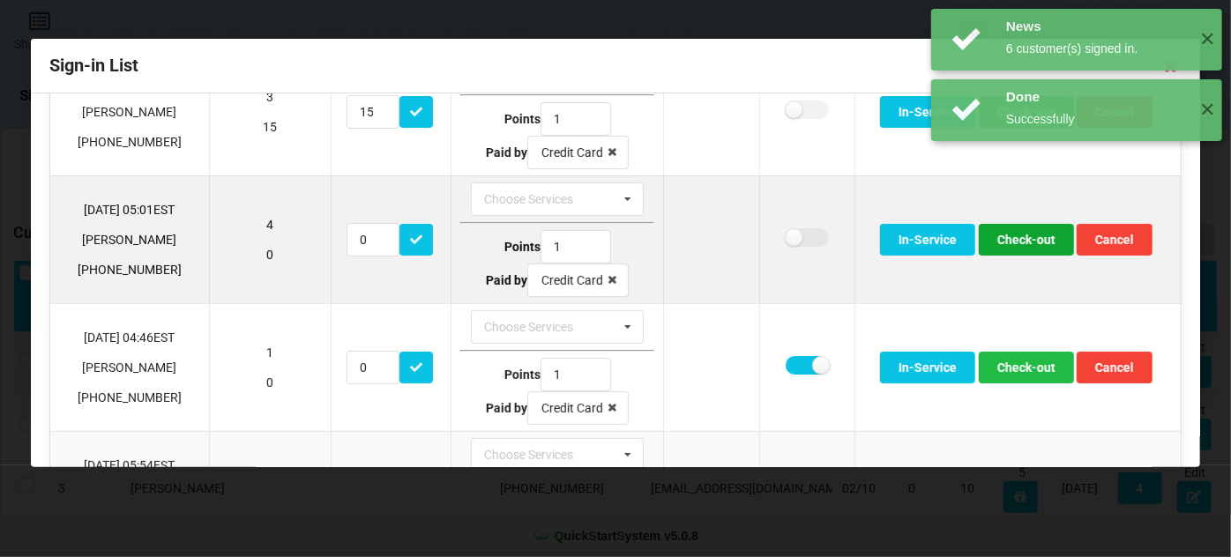
click at [1020, 232] on button "Check-out" at bounding box center [1026, 240] width 95 height 32
click at [801, 235] on label at bounding box center [807, 237] width 43 height 19
checkbox input "false"
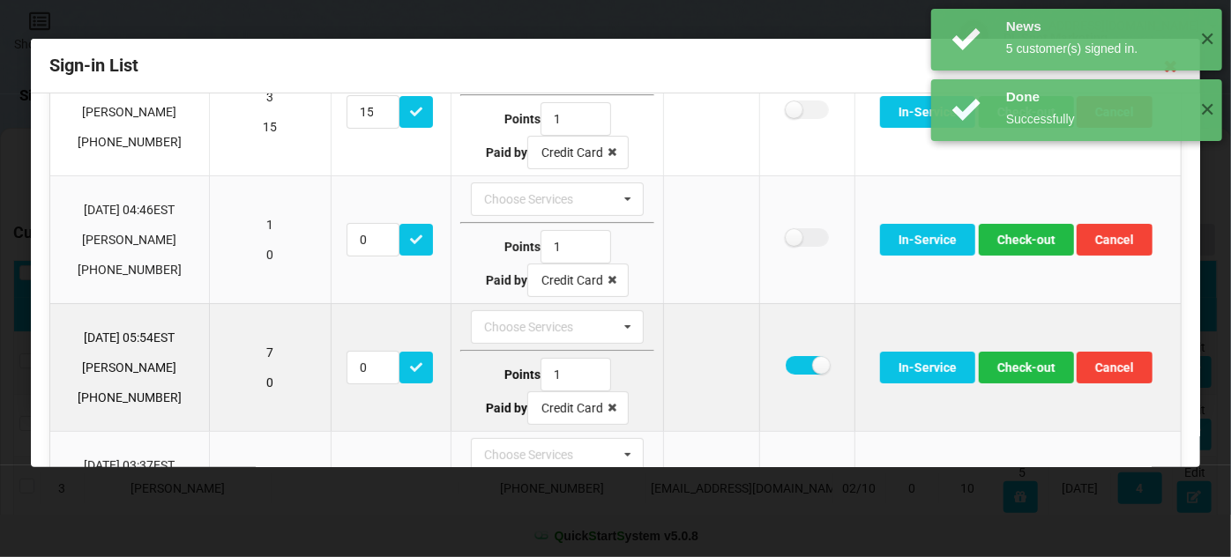
drag, startPoint x: 797, startPoint y: 379, endPoint x: 797, endPoint y: 365, distance: 14.1
click at [797, 377] on td at bounding box center [805, 367] width 95 height 128
click at [797, 358] on label at bounding box center [807, 365] width 43 height 19
checkbox input "false"
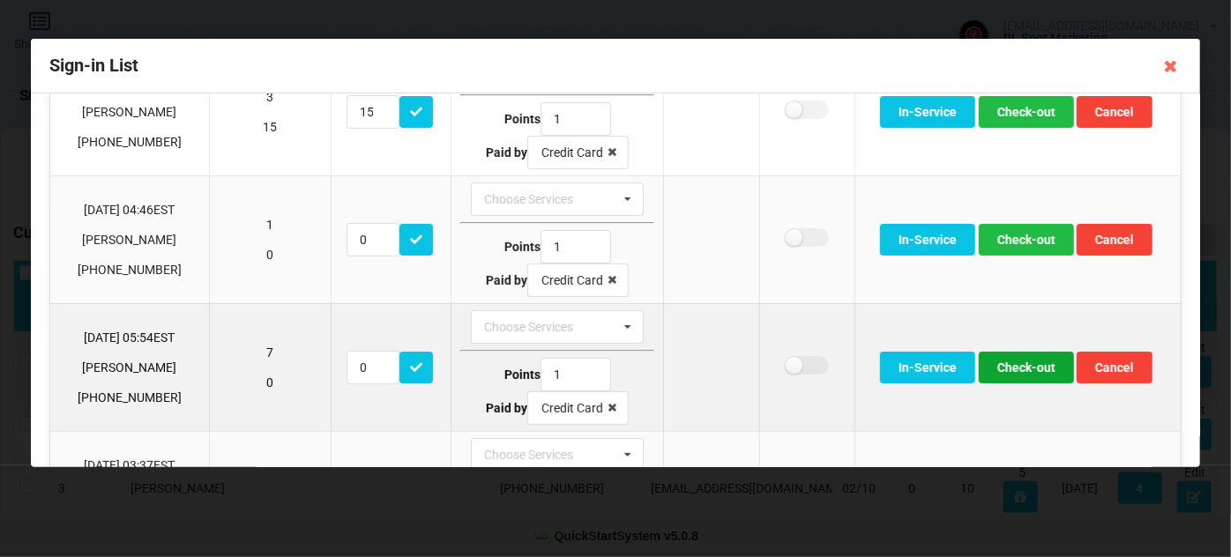
click at [1032, 369] on button "Check-out" at bounding box center [1026, 368] width 95 height 32
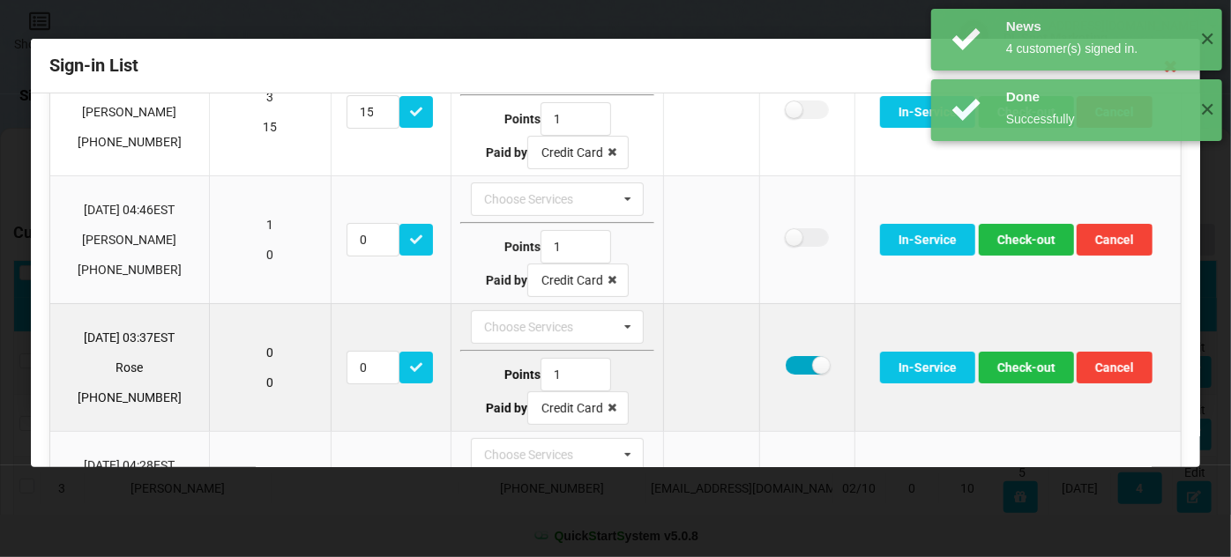
drag, startPoint x: 791, startPoint y: 363, endPoint x: 809, endPoint y: 355, distance: 19.3
click at [792, 363] on label at bounding box center [807, 365] width 43 height 19
checkbox input "false"
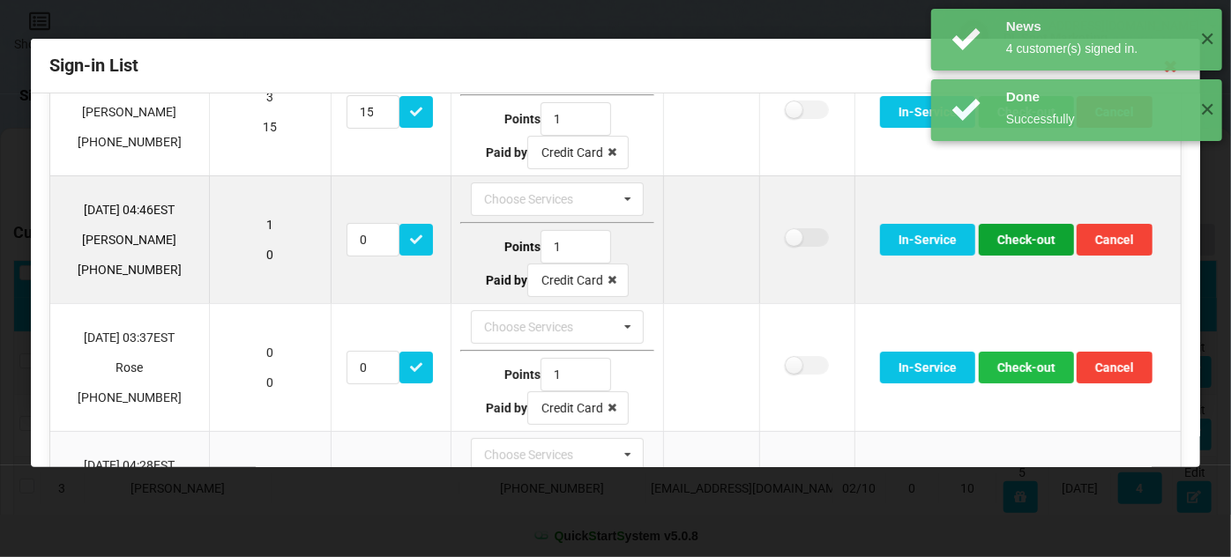
click at [1015, 242] on button "Check-out" at bounding box center [1026, 240] width 95 height 32
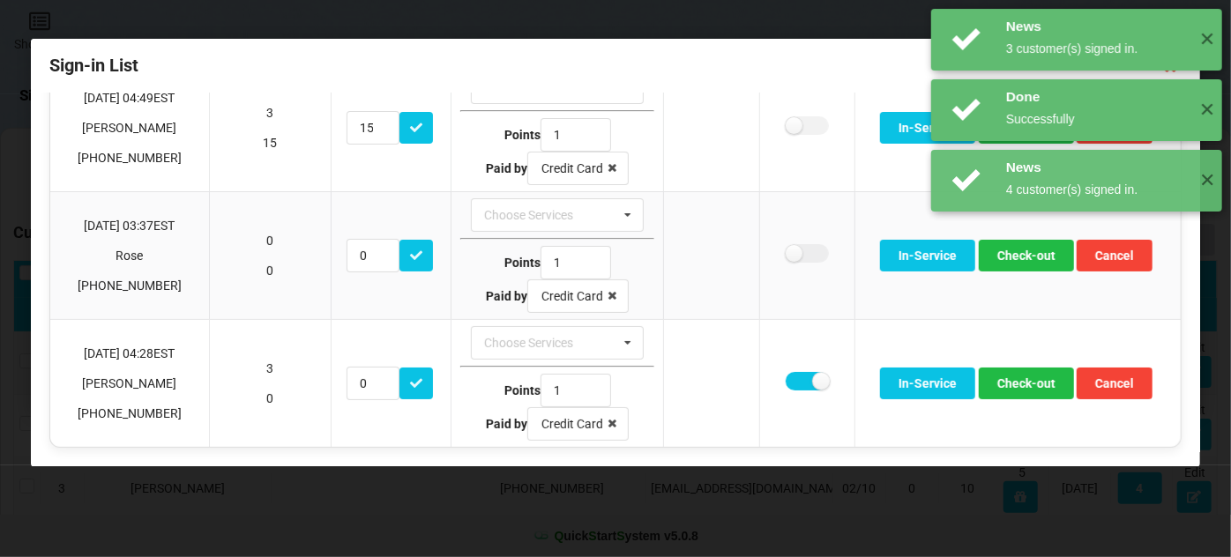
scroll to position [86, 0]
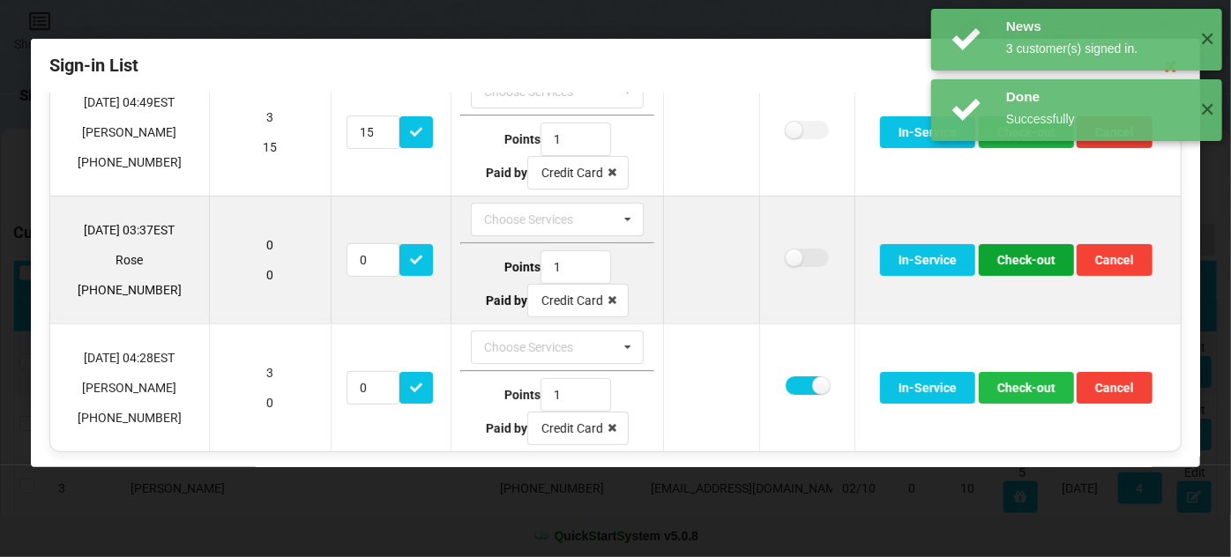
click at [1003, 250] on button "Check-out" at bounding box center [1026, 260] width 95 height 32
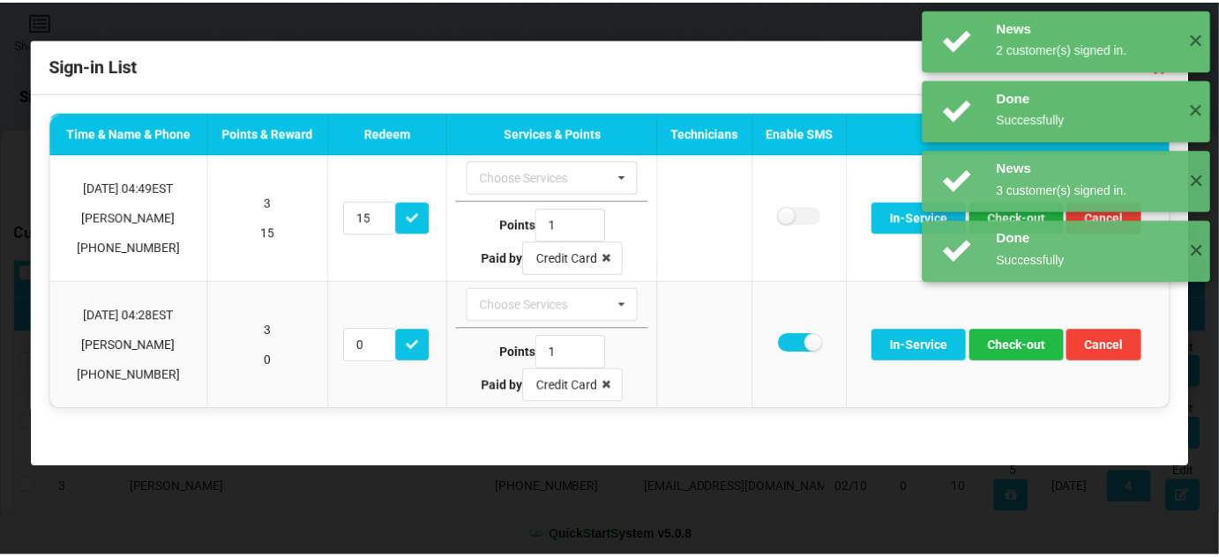
scroll to position [0, 0]
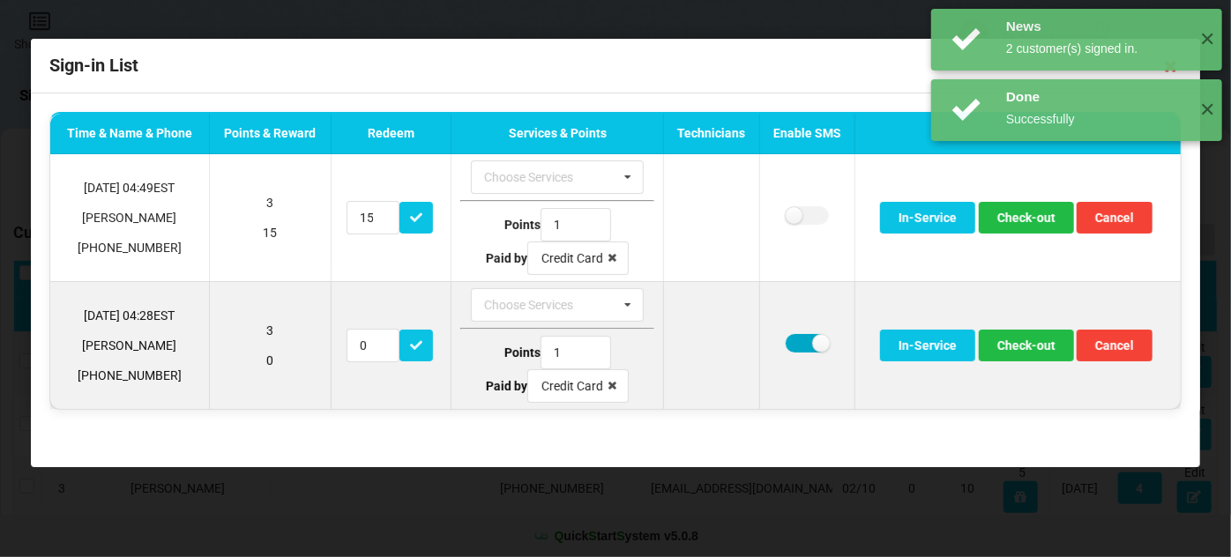
click at [797, 339] on label at bounding box center [807, 343] width 43 height 19
checkbox input "false"
click at [1059, 347] on button "Check-out" at bounding box center [1026, 346] width 95 height 32
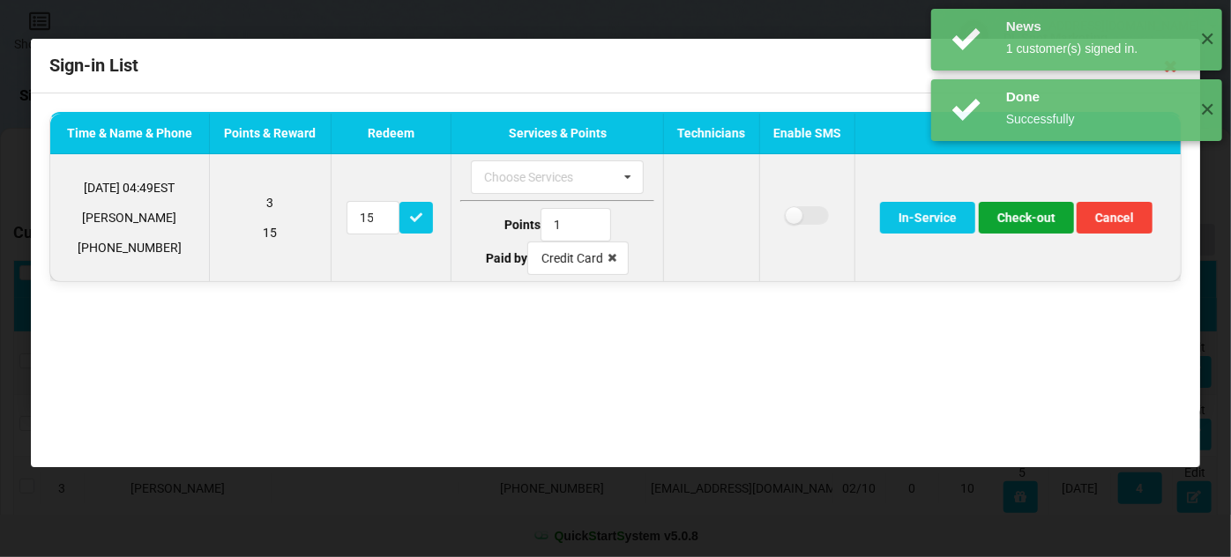
click at [1014, 220] on button "Check-out" at bounding box center [1026, 218] width 95 height 32
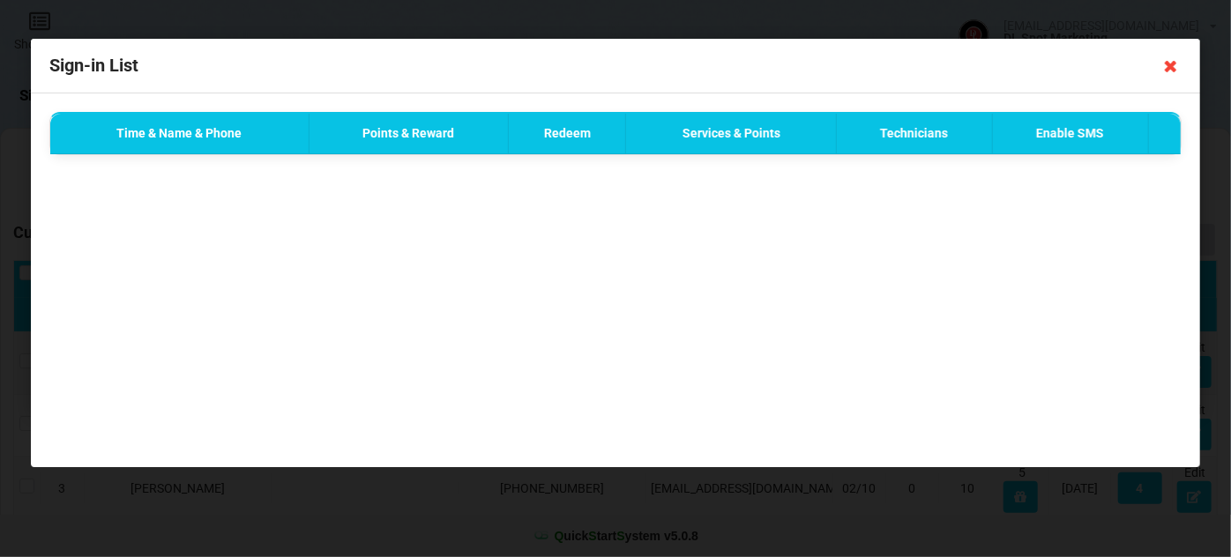
click at [1168, 68] on icon at bounding box center [1171, 66] width 28 height 28
